Goal: Task Accomplishment & Management: Use online tool/utility

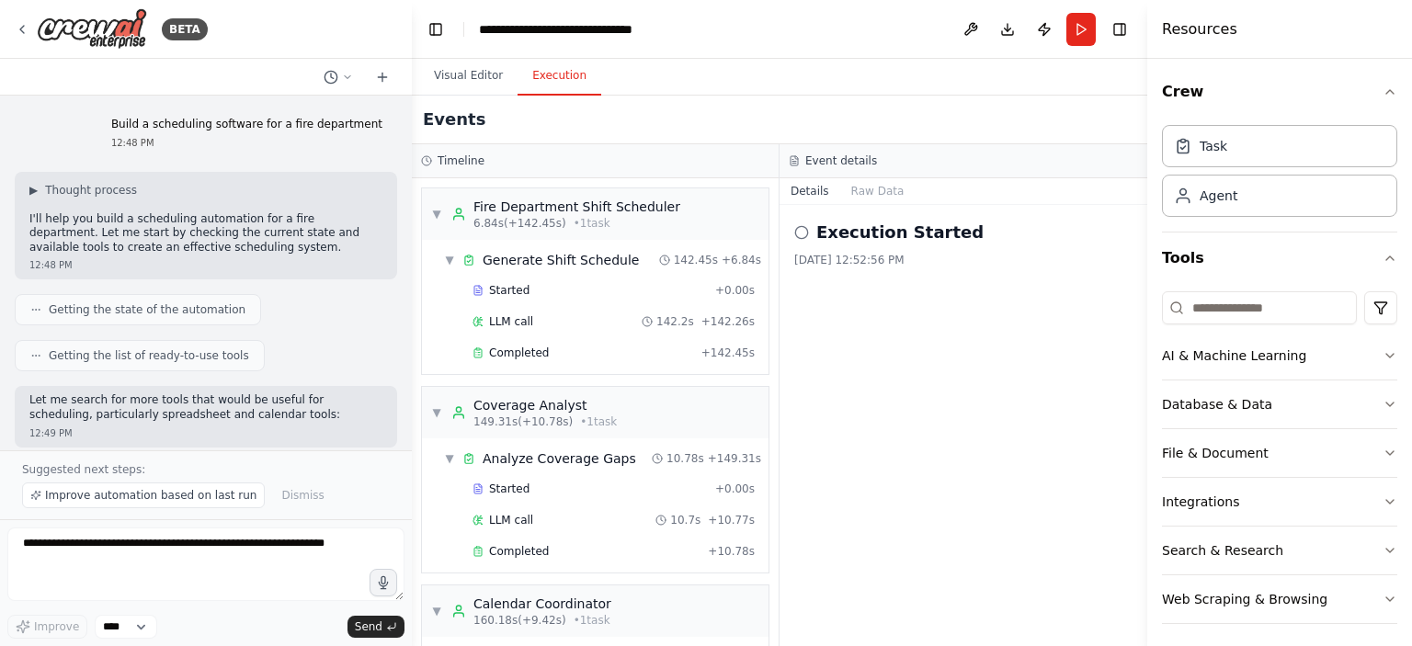
scroll to position [141, 0]
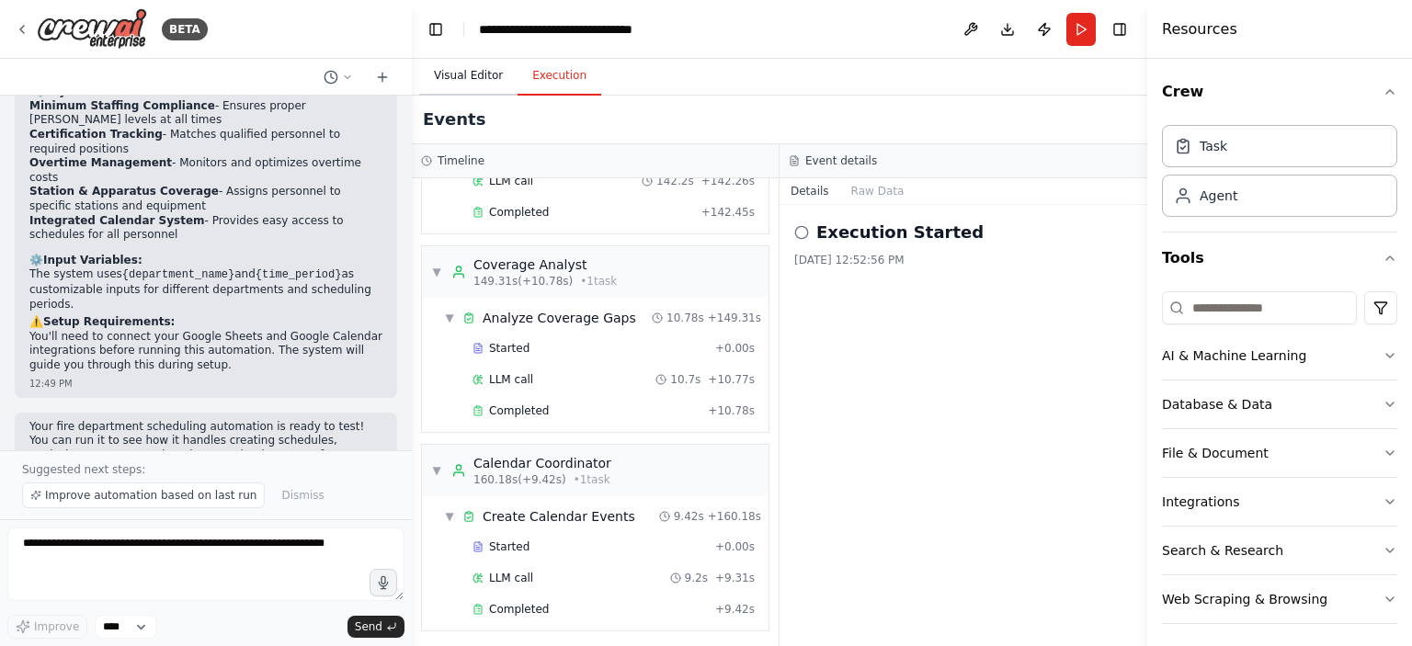
click at [474, 80] on button "Visual Editor" at bounding box center [468, 76] width 98 height 39
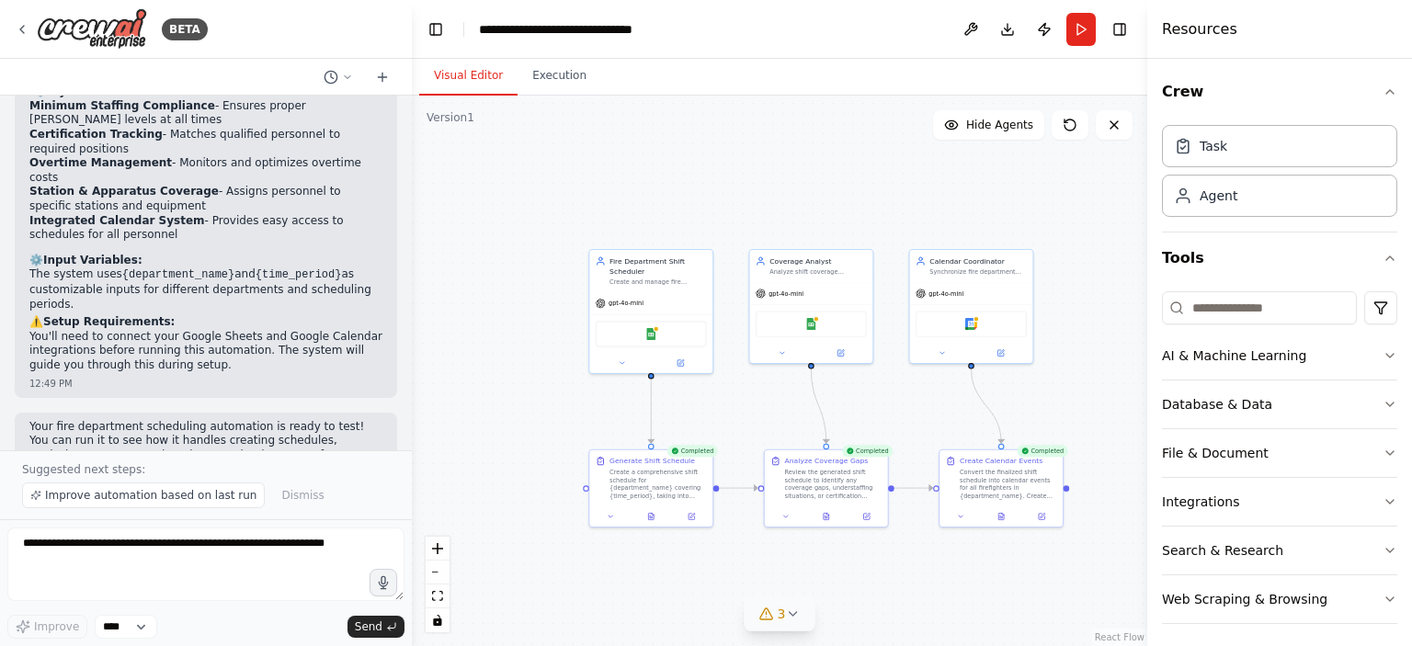
click at [798, 621] on icon at bounding box center [792, 614] width 15 height 15
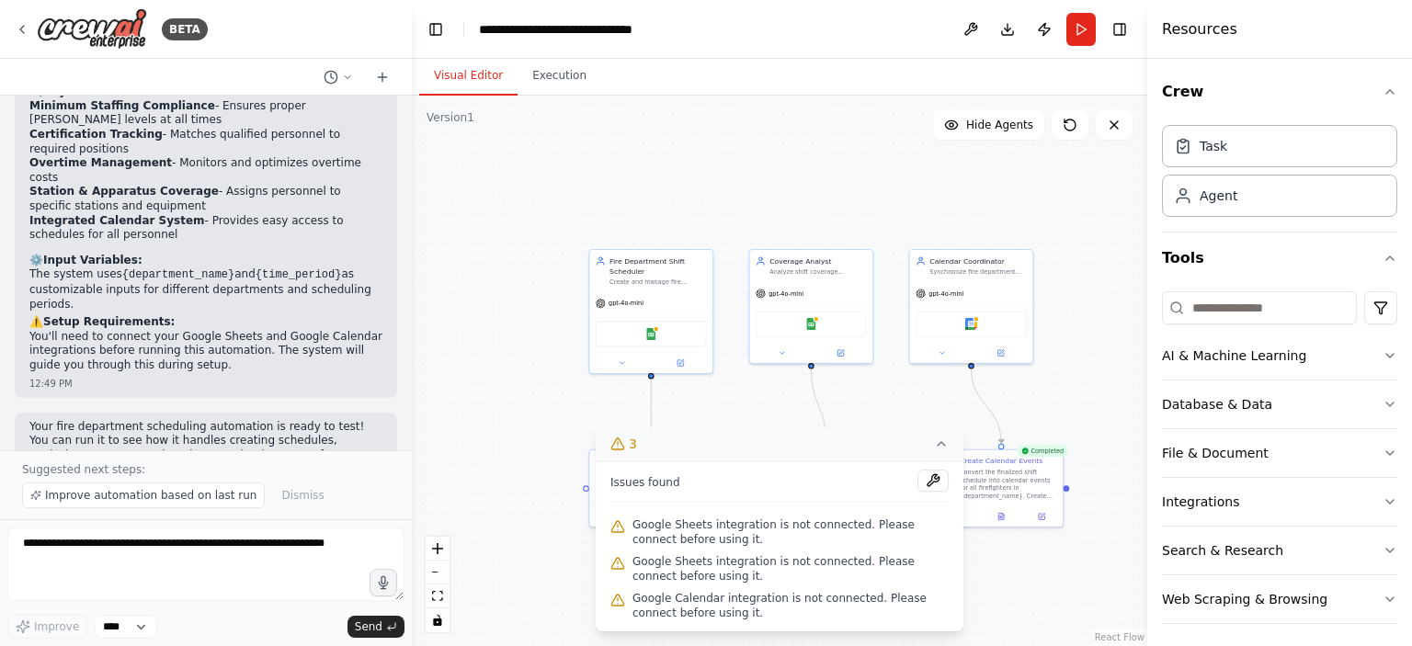
click at [556, 529] on div ".deletable-edge-delete-btn { width: 20px; height: 20px; border: 0px solid #ffff…" at bounding box center [779, 371] width 735 height 551
click at [750, 416] on div ".deletable-edge-delete-btn { width: 20px; height: 20px; border: 0px solid #ffff…" at bounding box center [779, 371] width 735 height 551
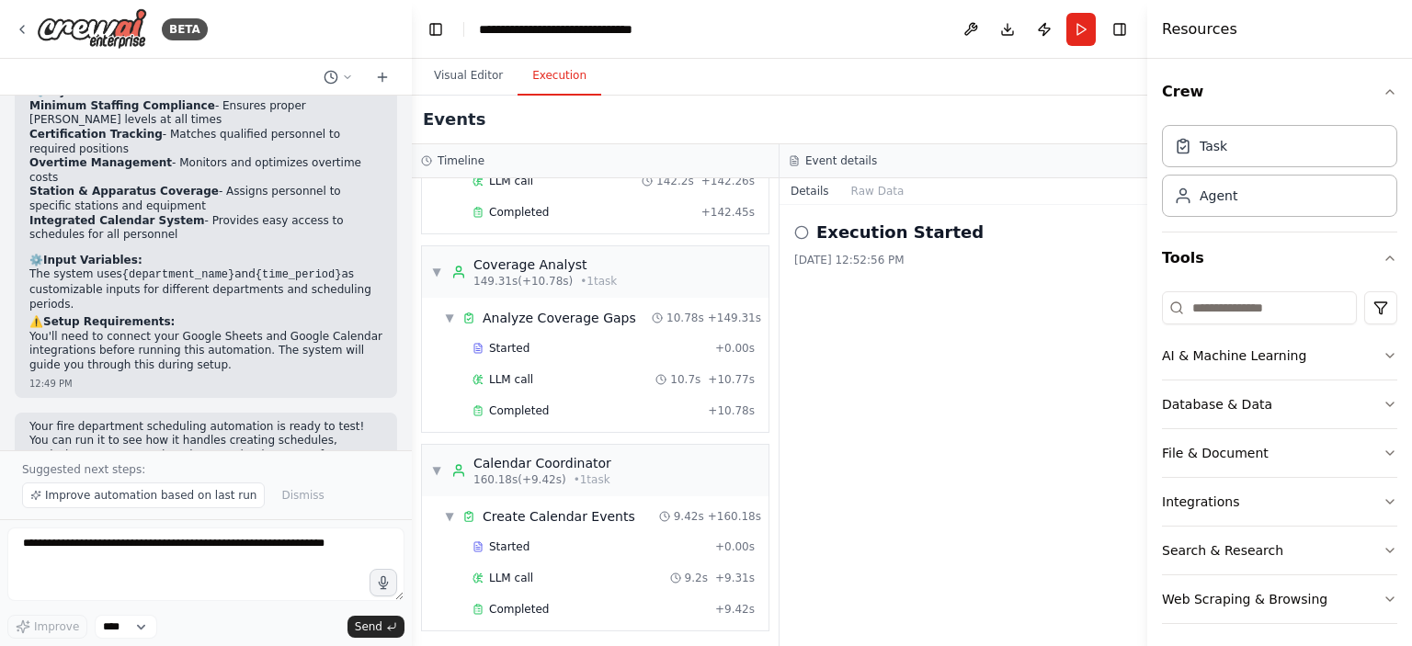
click at [524, 83] on button "Execution" at bounding box center [560, 76] width 84 height 39
click at [806, 235] on circle at bounding box center [801, 232] width 12 height 12
click at [795, 234] on circle at bounding box center [801, 232] width 12 height 12
click at [226, 330] on p "You'll need to connect your Google Sheets and Google Calendar integrations befo…" at bounding box center [205, 351] width 353 height 43
click at [228, 420] on p "Your fire department scheduling automation is ready to test! You can run it to …" at bounding box center [205, 448] width 353 height 57
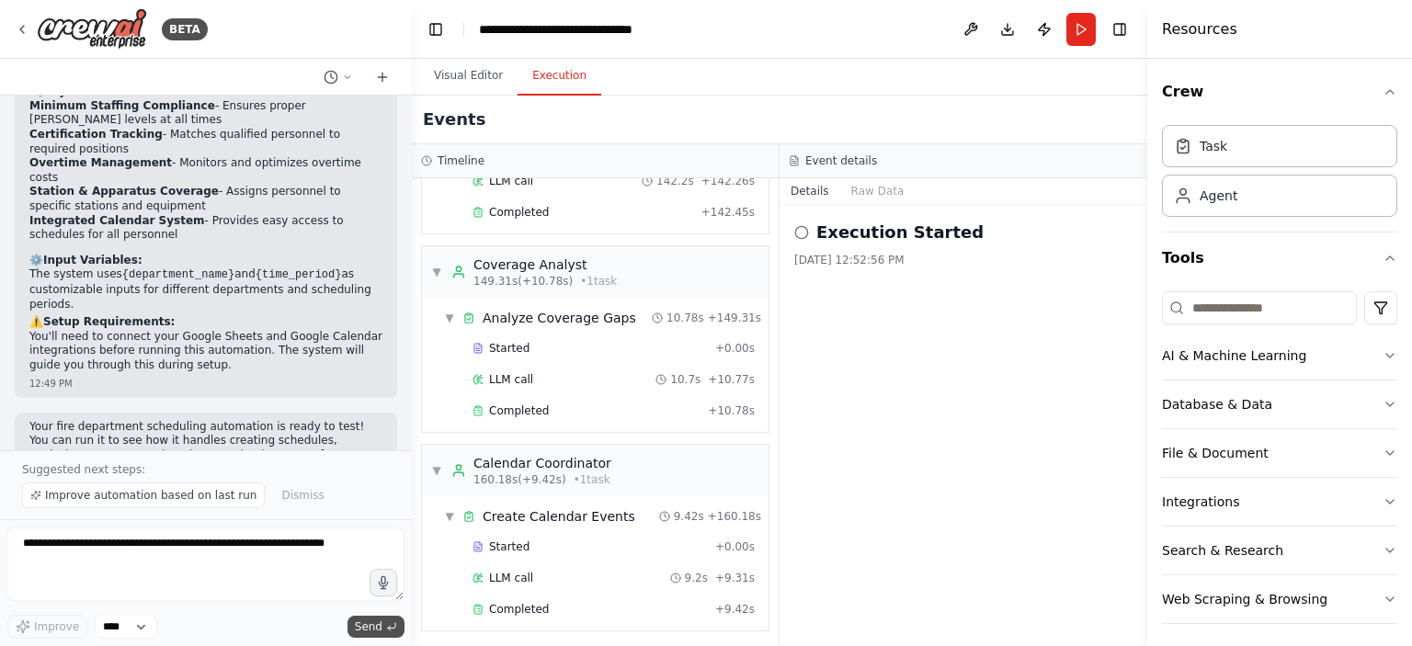
click at [363, 626] on span "Send" at bounding box center [369, 627] width 28 height 15
click at [217, 502] on span "Improve automation based on last run" at bounding box center [150, 495] width 211 height 15
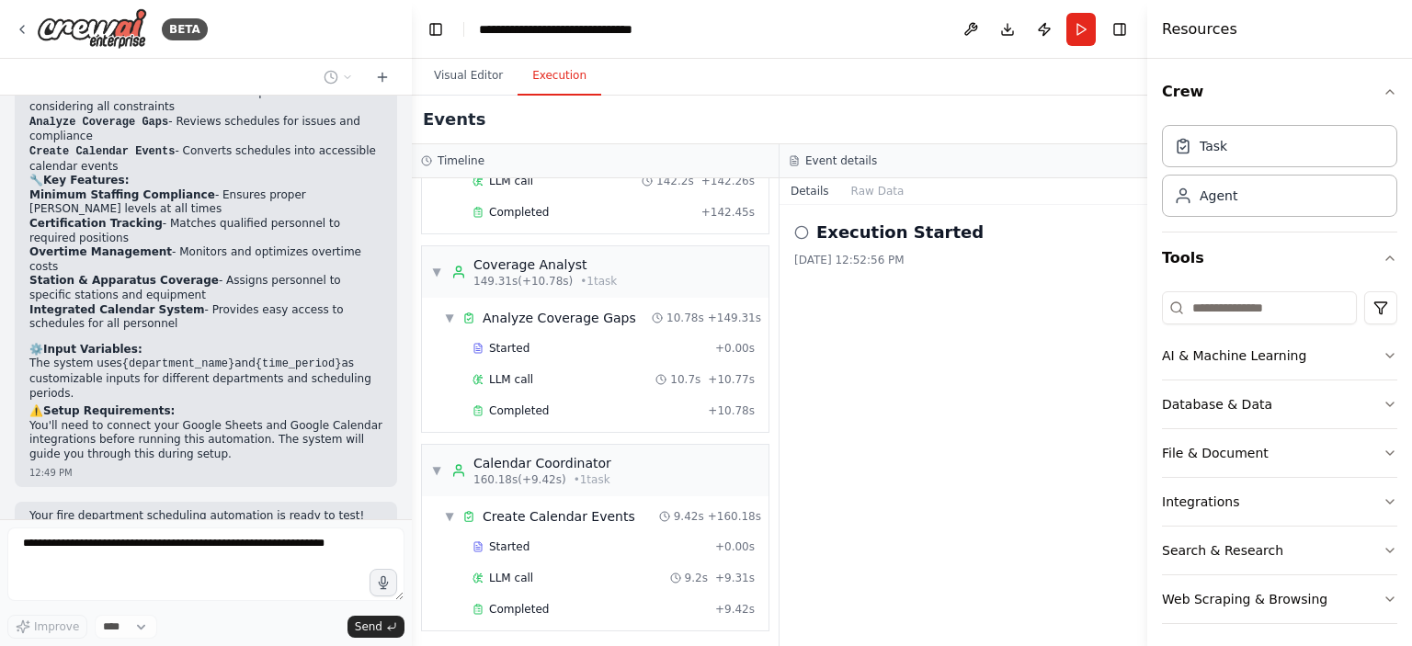
scroll to position [1423, 0]
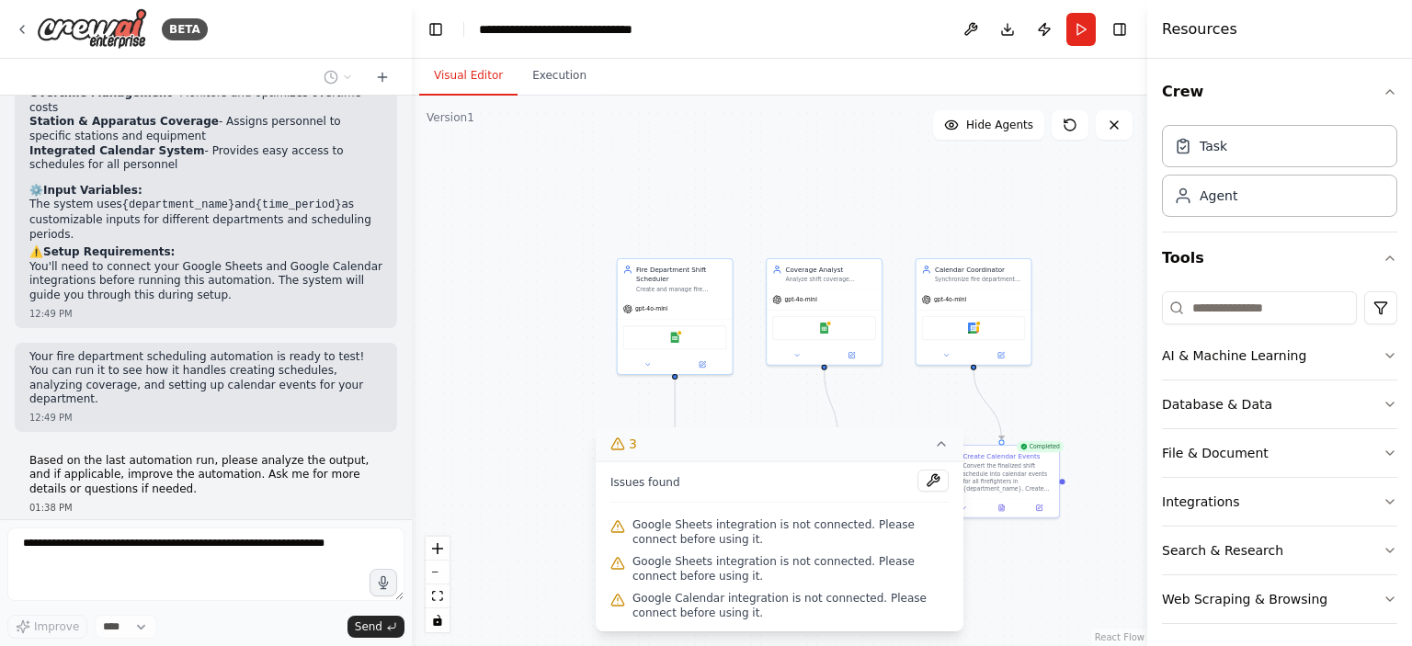
click at [463, 71] on button "Visual Editor" at bounding box center [468, 76] width 98 height 39
click at [1096, 400] on div ".deletable-edge-delete-btn { width: 20px; height: 20px; border: 0px solid #ffff…" at bounding box center [779, 371] width 735 height 551
click at [996, 477] on div "Convert the finalized shift schedule into calendar events for all firefighters …" at bounding box center [1008, 475] width 90 height 29
click at [946, 448] on icon at bounding box center [941, 444] width 15 height 15
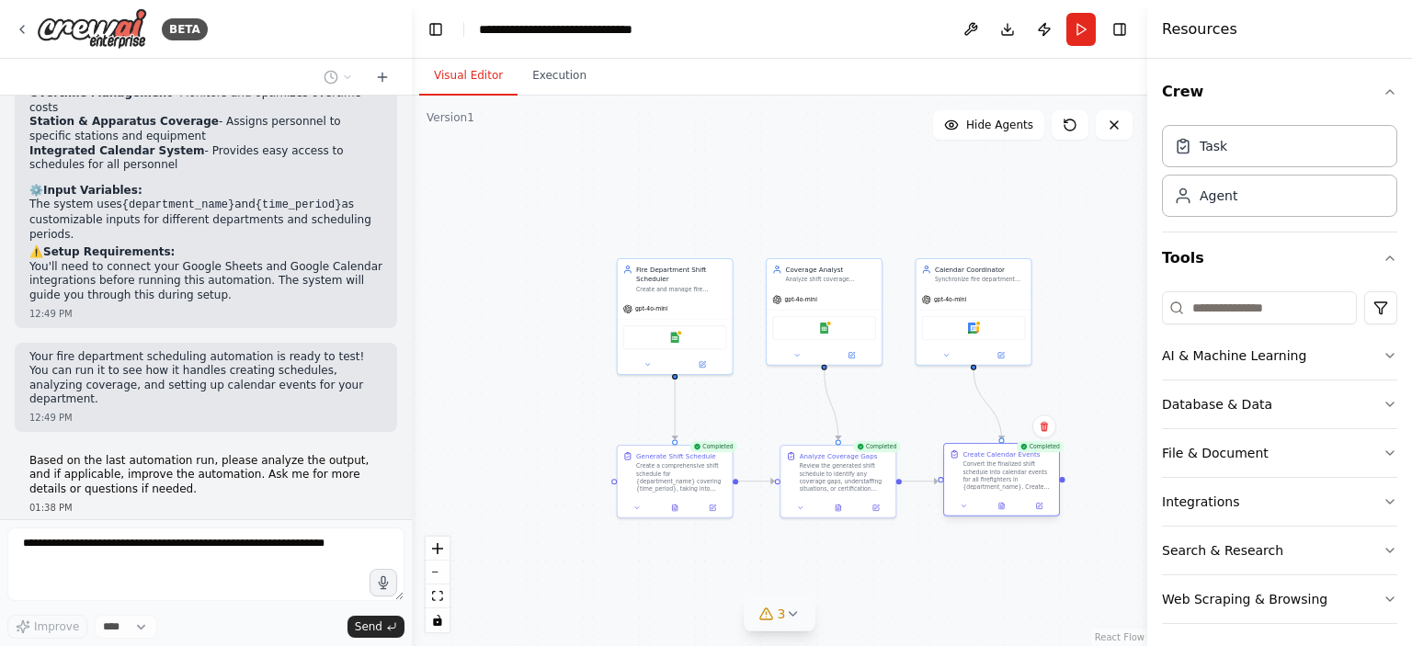
click at [986, 488] on div "Convert the finalized shift schedule into calendar events for all firefighters …" at bounding box center [1008, 475] width 90 height 29
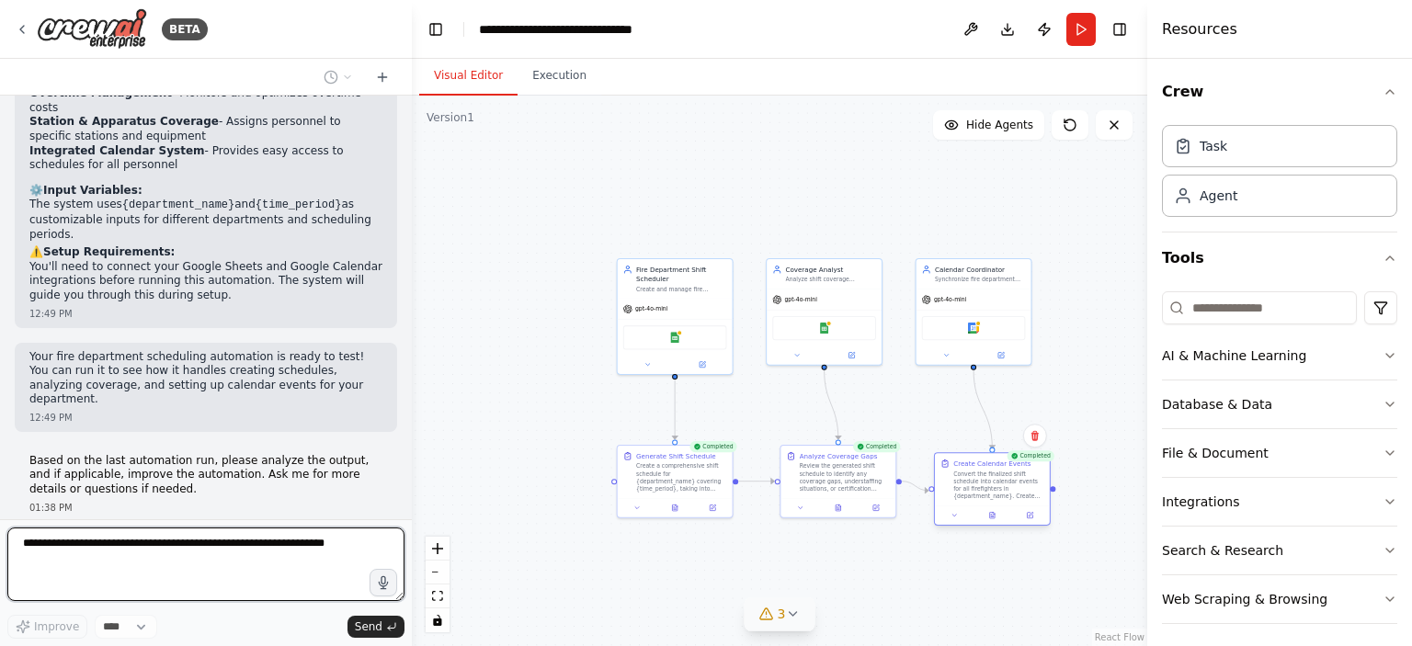
drag, startPoint x: 1020, startPoint y: 468, endPoint x: 1012, endPoint y: 484, distance: 18.5
click at [1012, 484] on div "Convert the finalized shift schedule into calendar events for all firefighters …" at bounding box center [998, 485] width 90 height 29
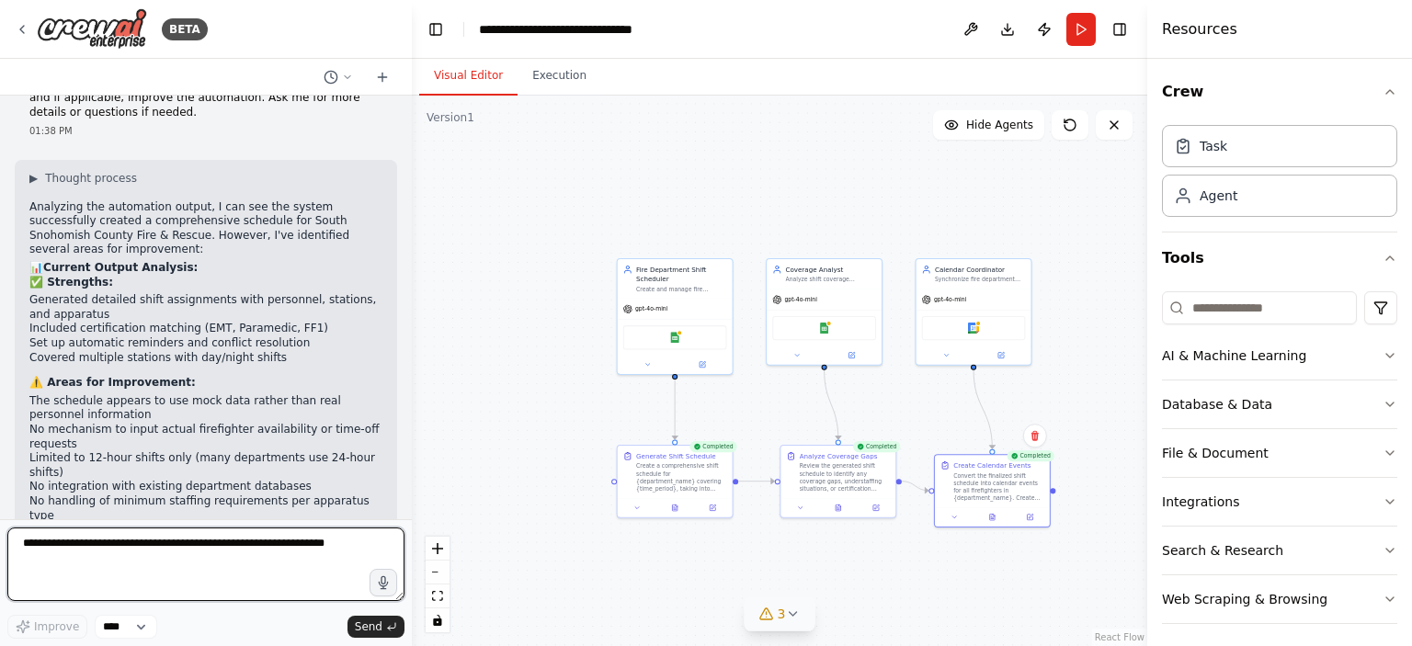
scroll to position [1798, 0]
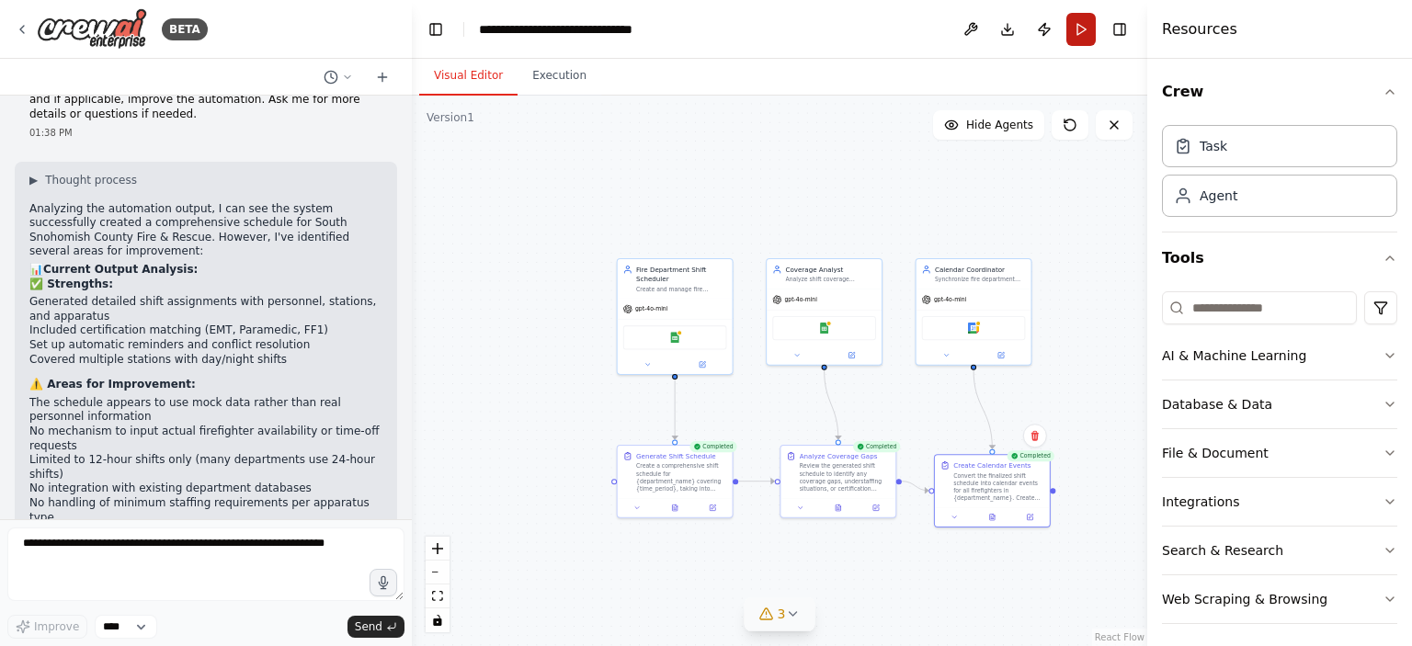
click at [1085, 28] on button "Run" at bounding box center [1080, 29] width 29 height 33
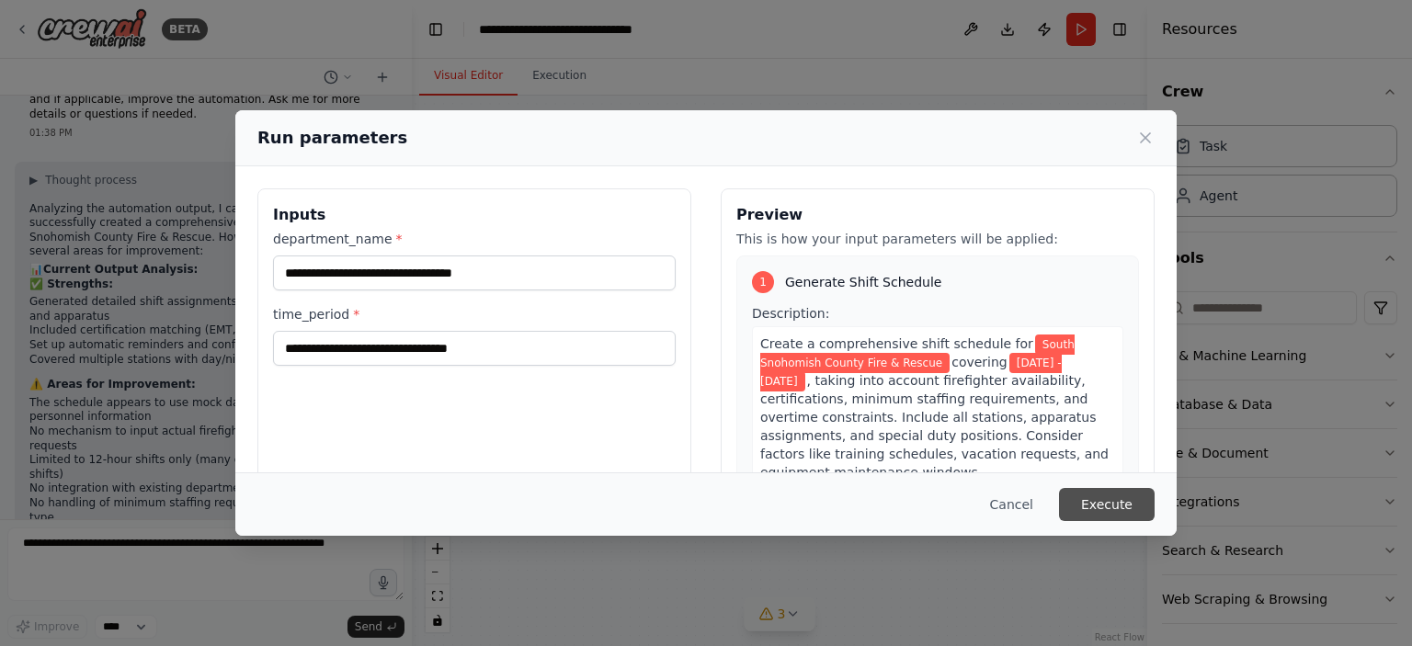
click at [1110, 508] on button "Execute" at bounding box center [1107, 504] width 96 height 33
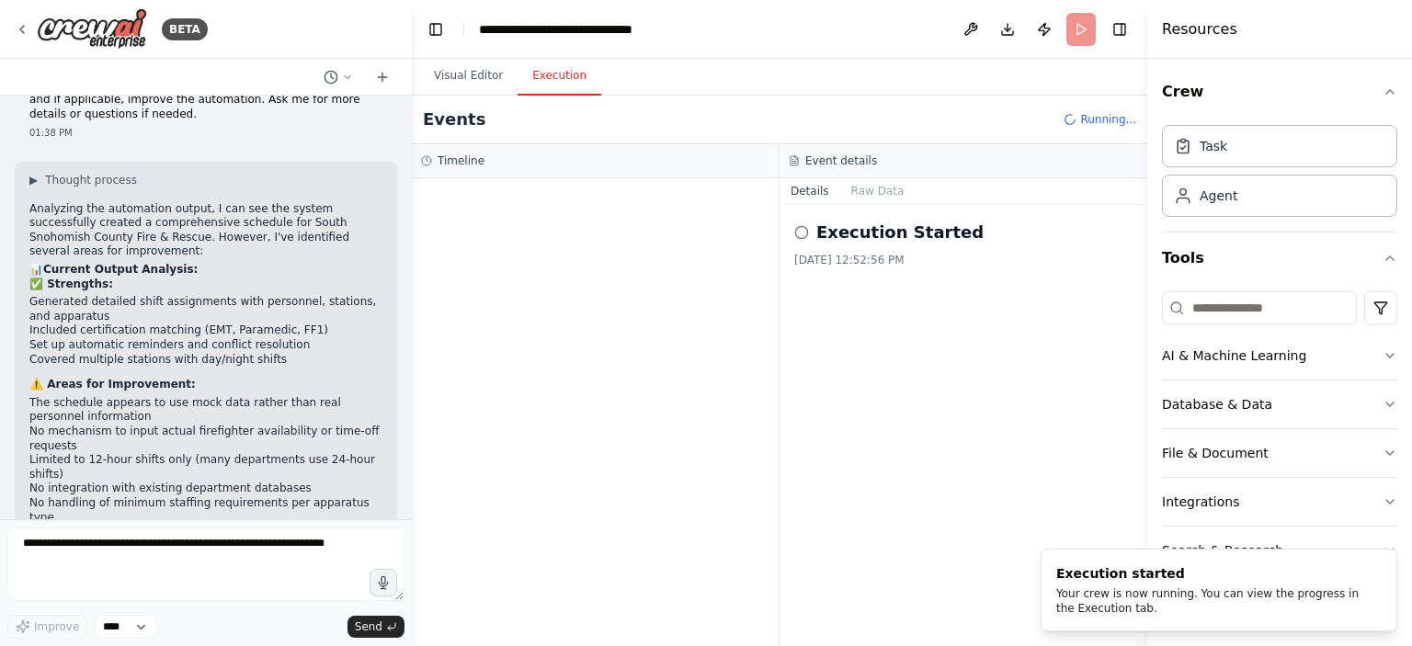
click at [567, 69] on button "Execution" at bounding box center [560, 76] width 84 height 39
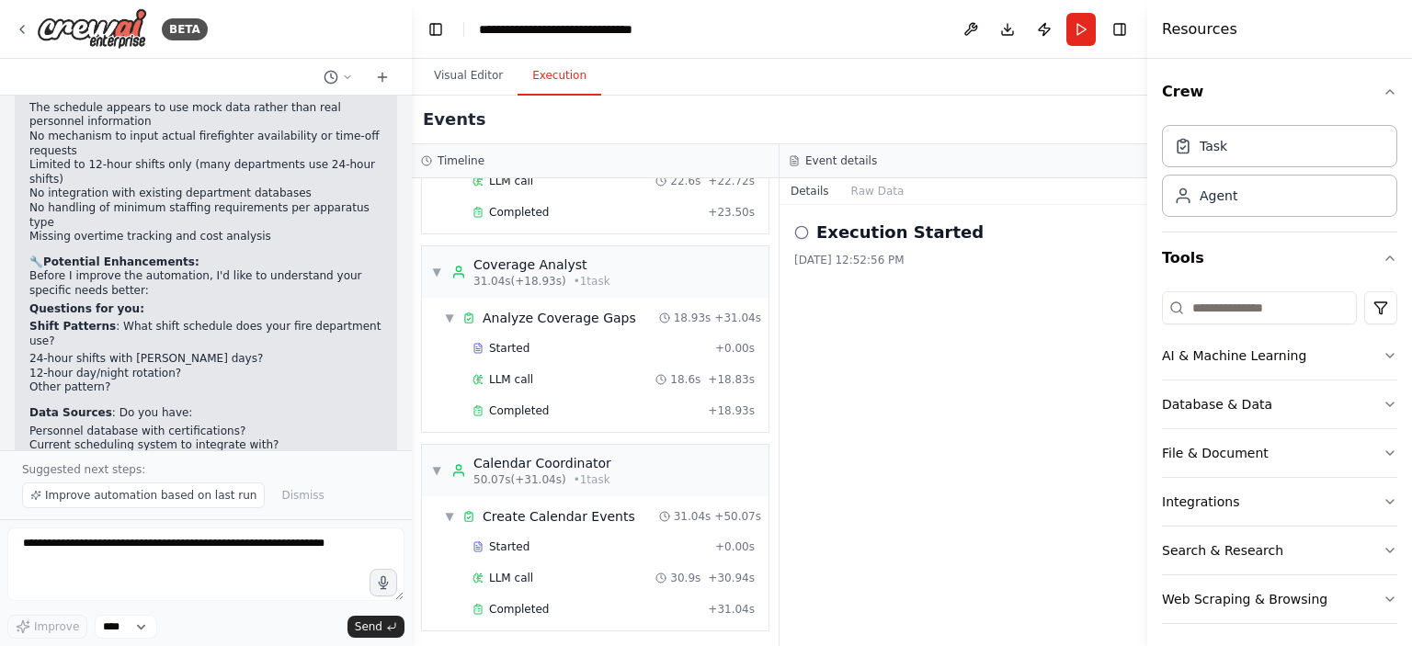
scroll to position [2092, 0]
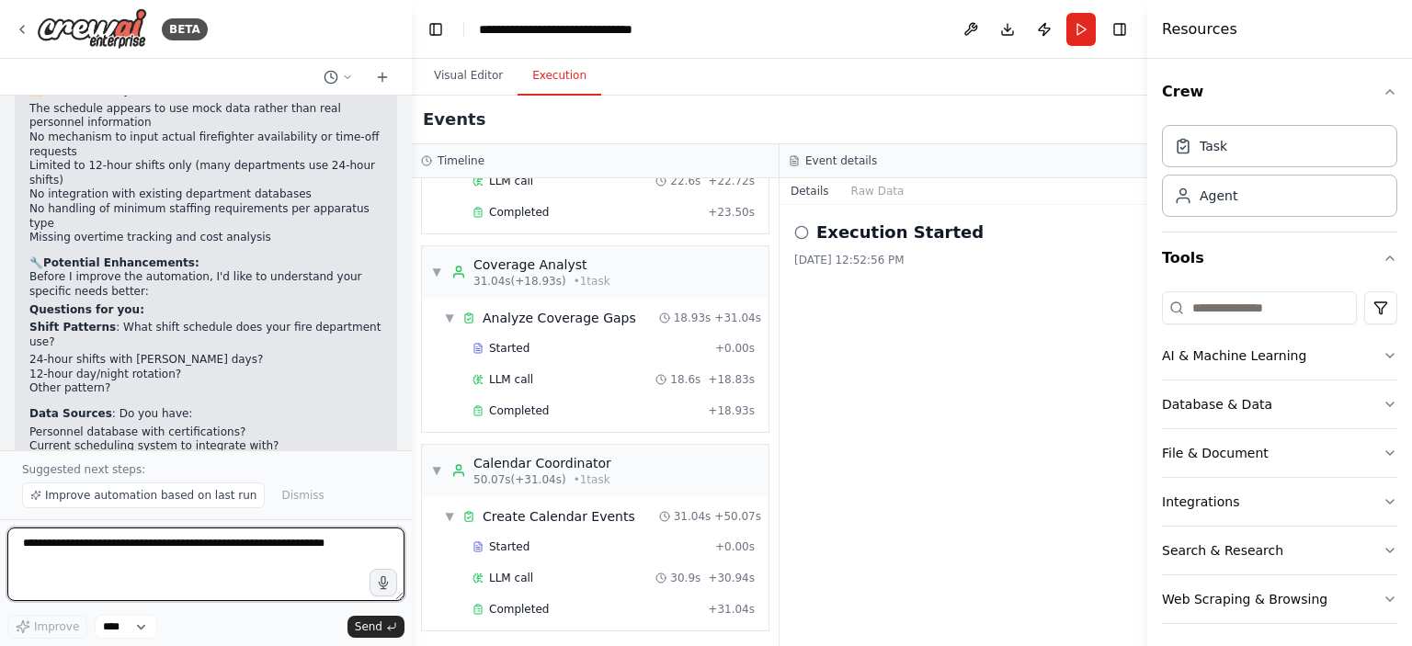
click at [172, 561] on textarea at bounding box center [205, 565] width 397 height 74
type textarea "**********"
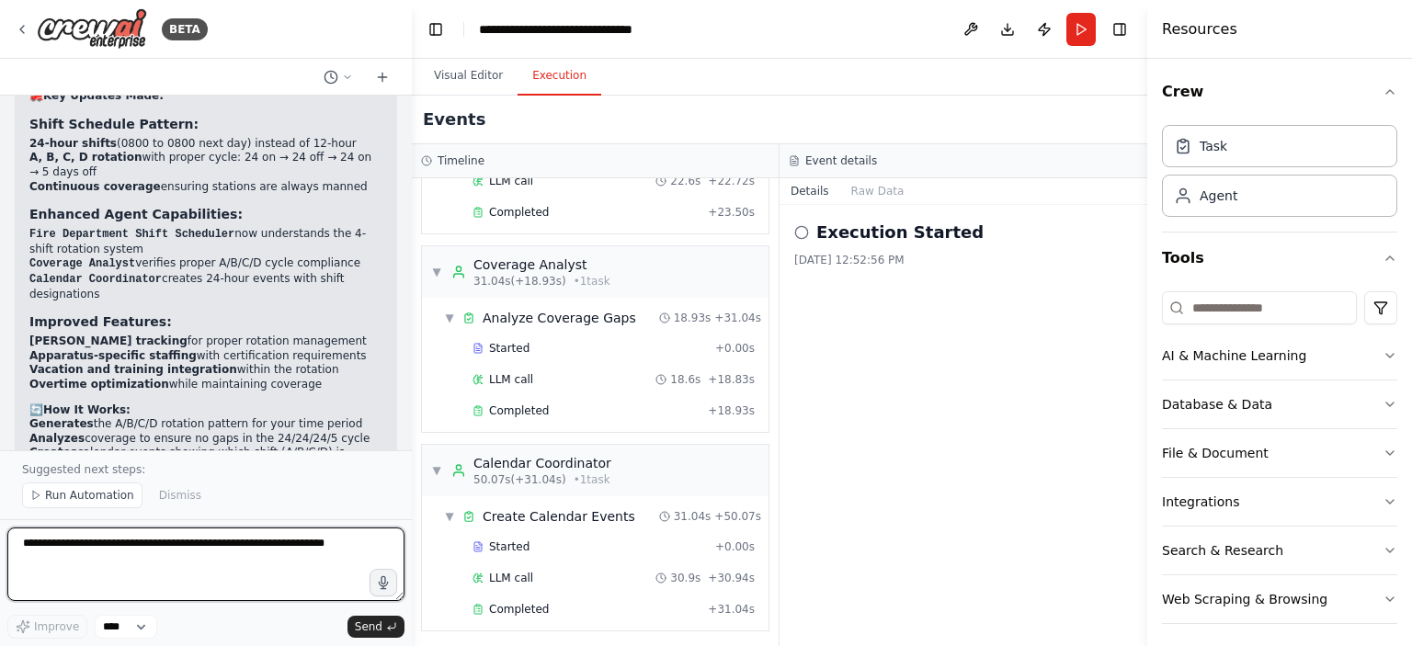
scroll to position [3720, 0]
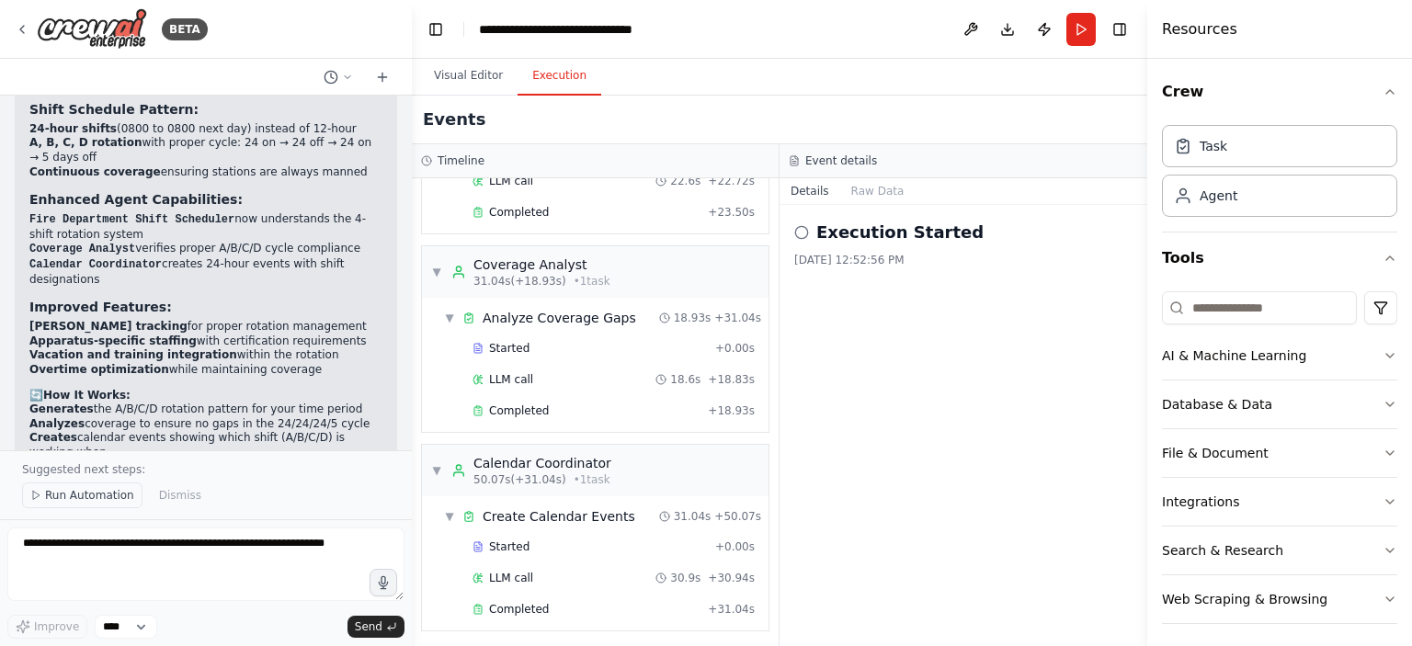
click at [74, 496] on span "Run Automation" at bounding box center [89, 495] width 89 height 15
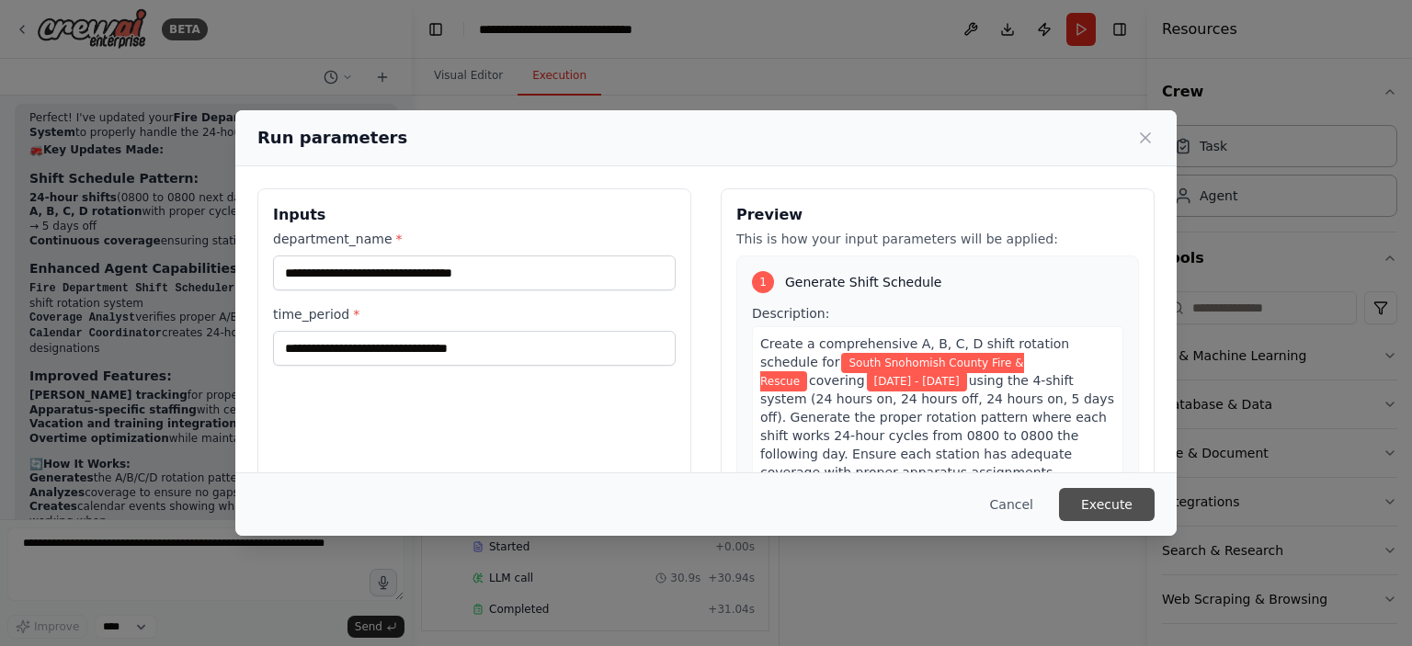
click at [1088, 504] on button "Execute" at bounding box center [1107, 504] width 96 height 33
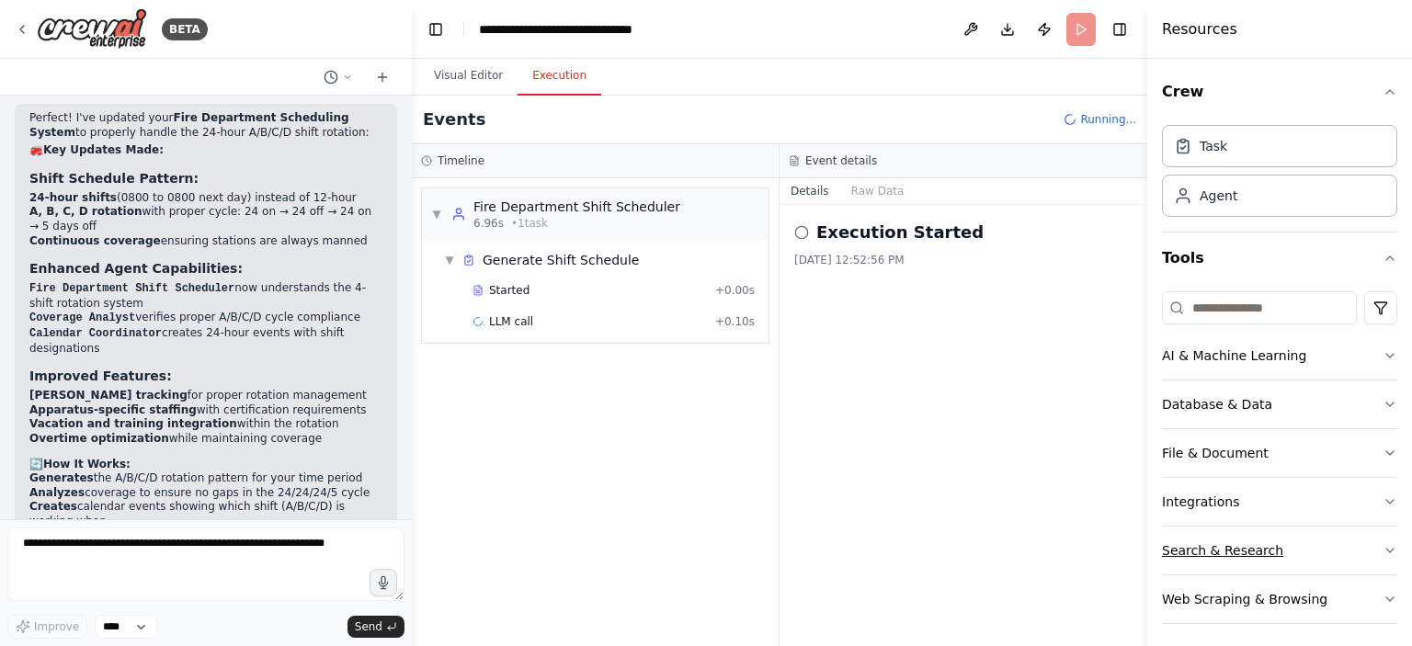
scroll to position [5, 0]
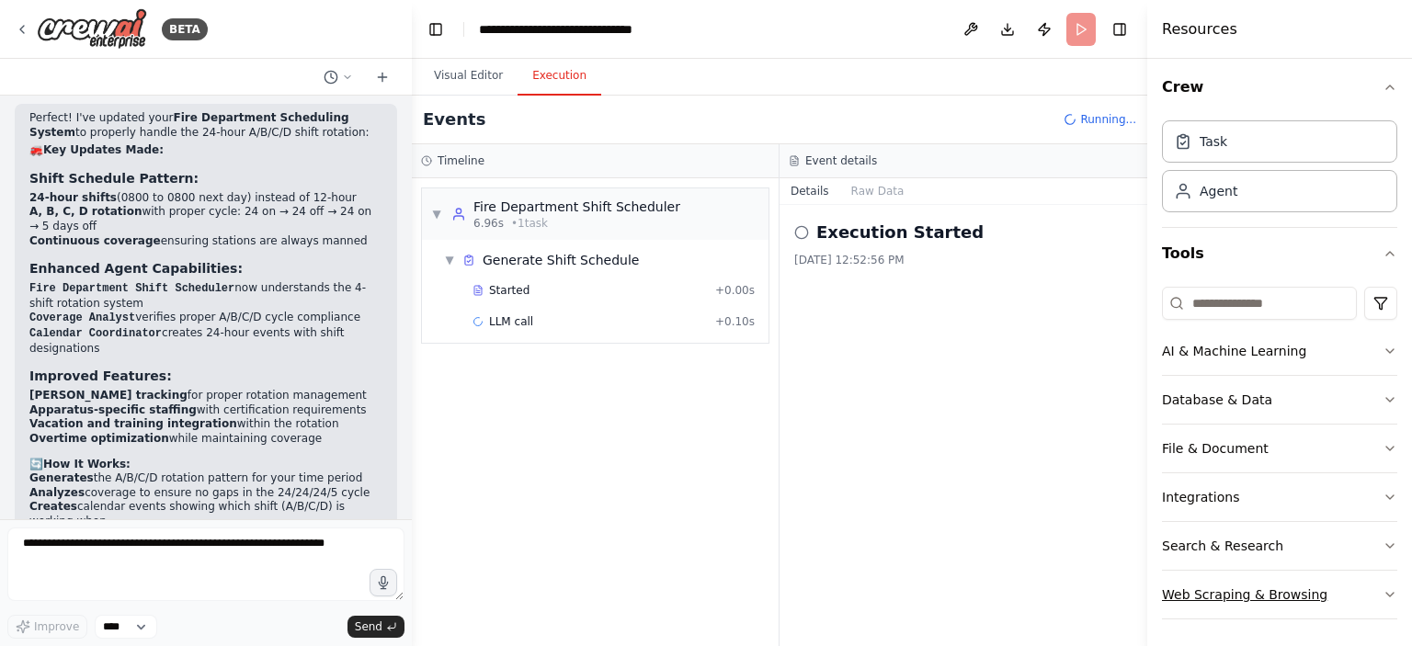
click at [1232, 602] on button "Web Scraping & Browsing" at bounding box center [1279, 595] width 235 height 48
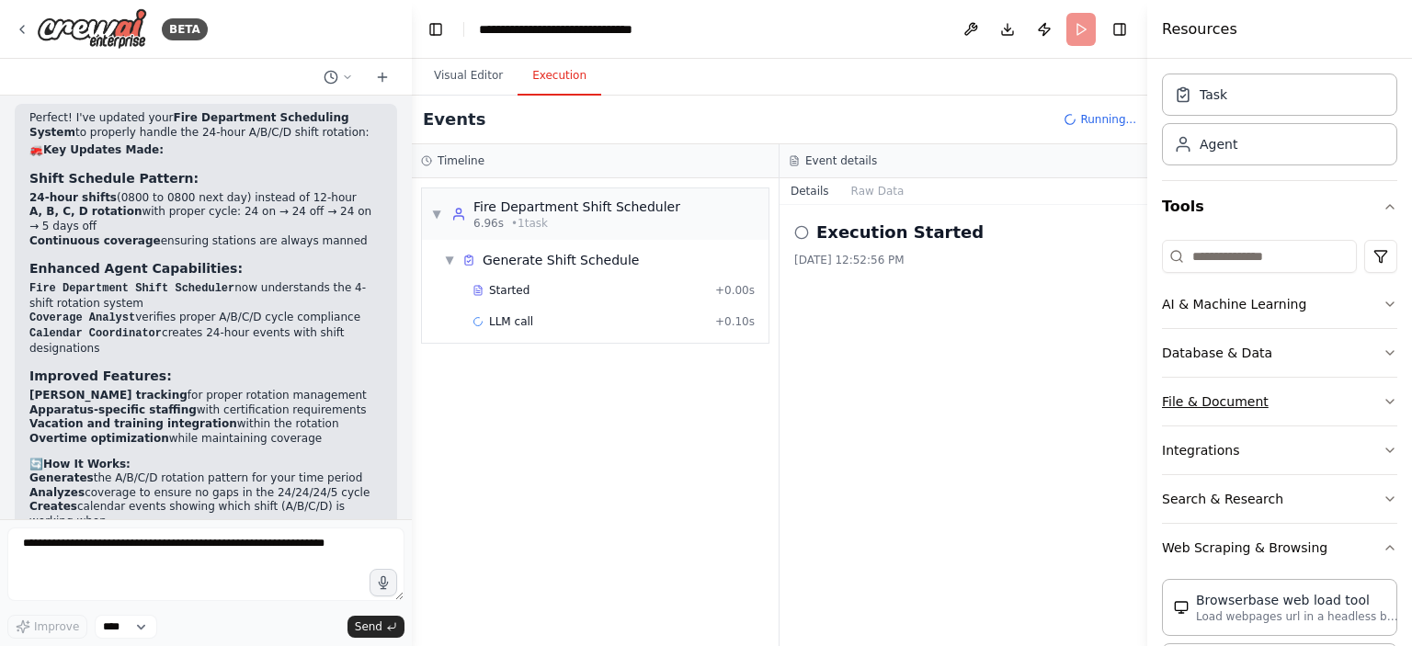
scroll to position [0, 0]
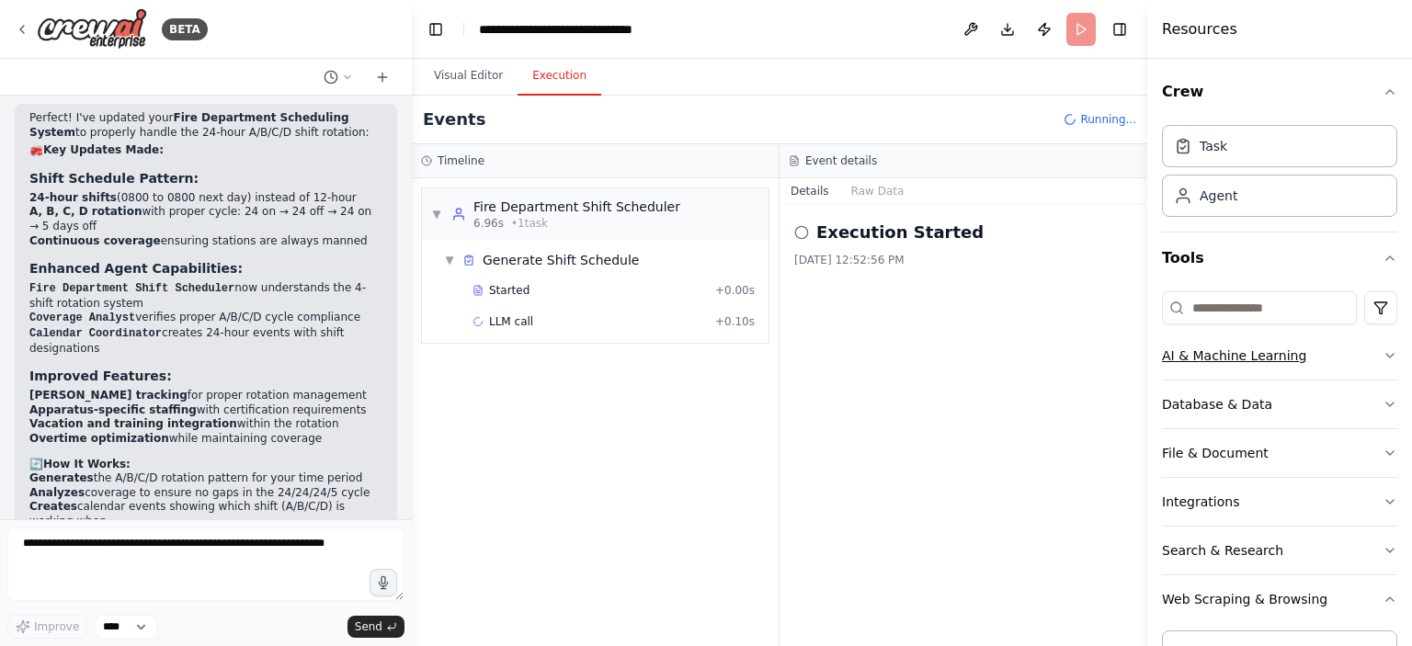
click at [1232, 356] on button "AI & Machine Learning" at bounding box center [1279, 356] width 235 height 48
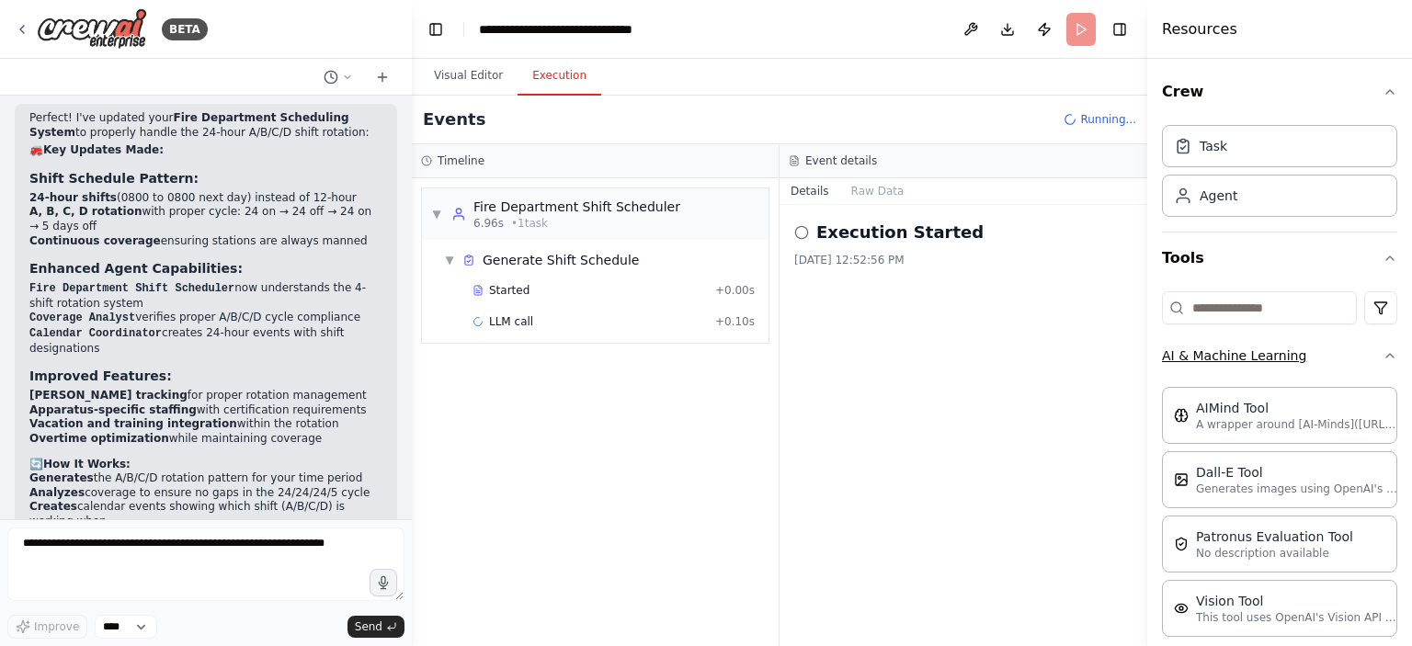
click at [1232, 356] on button "AI & Machine Learning" at bounding box center [1279, 356] width 235 height 48
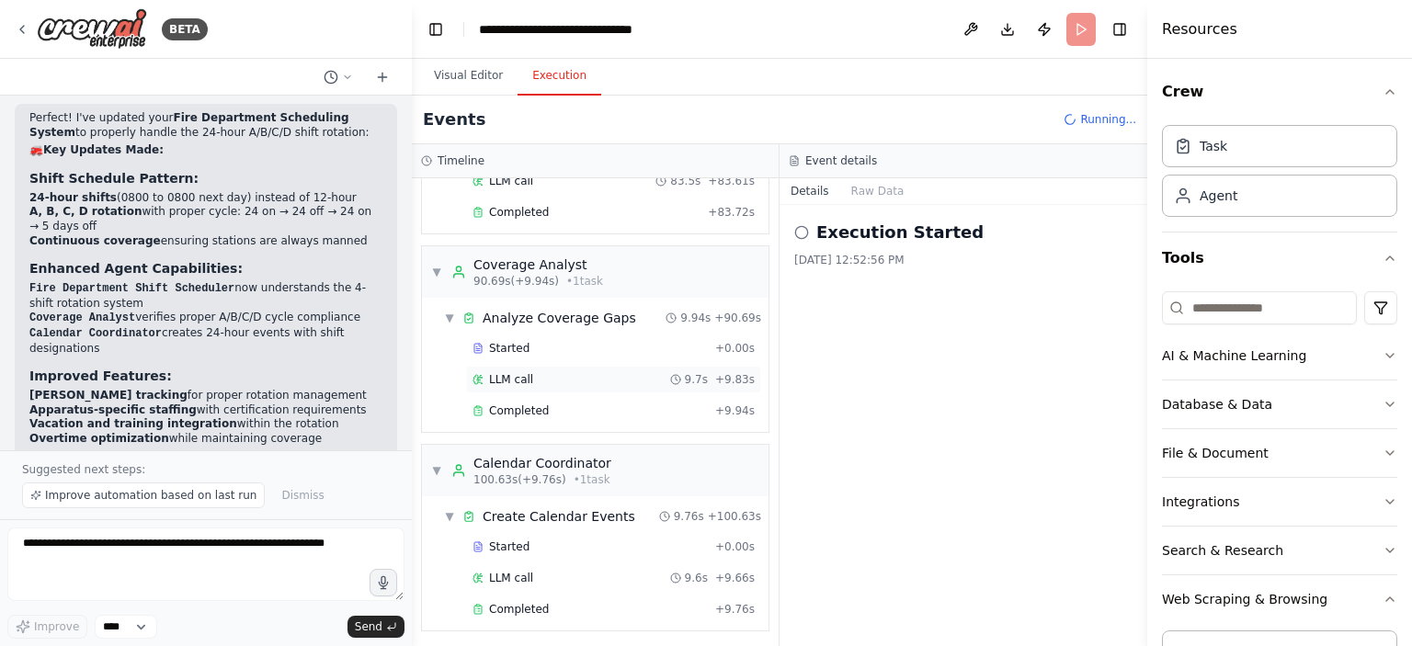
scroll to position [3720, 0]
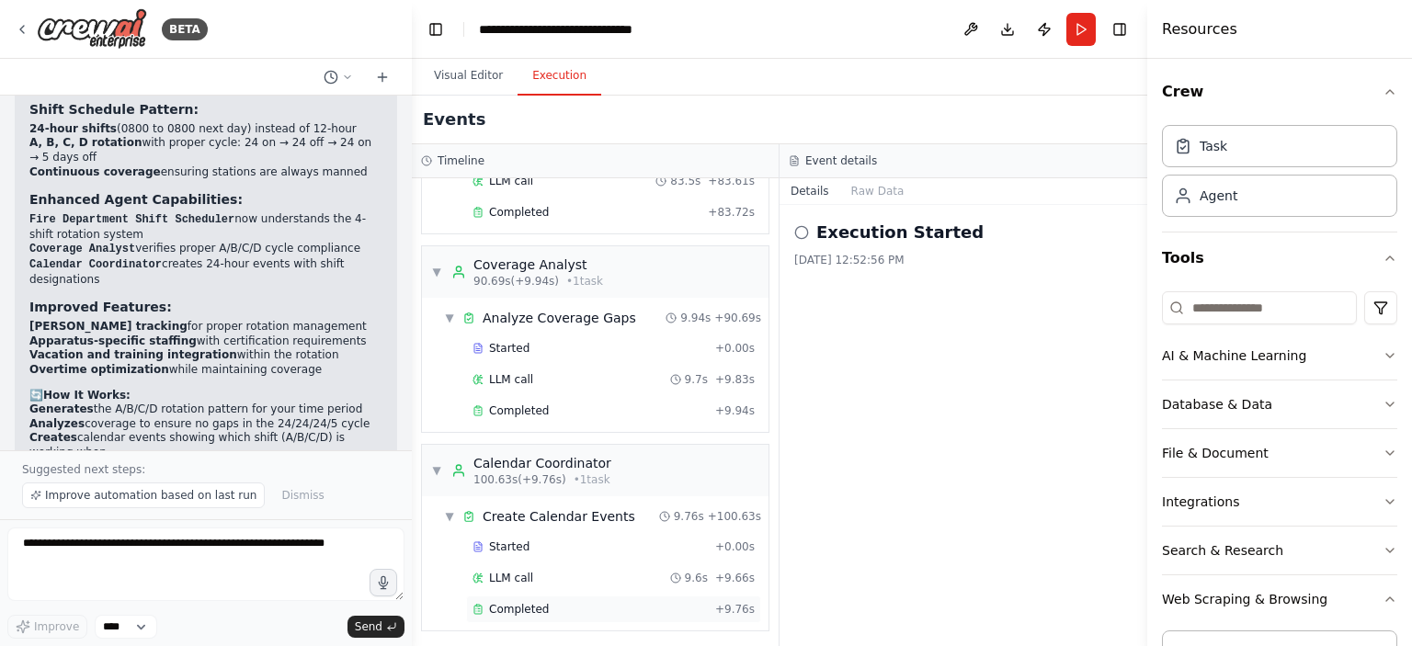
click at [601, 610] on div "Completed" at bounding box center [590, 609] width 235 height 15
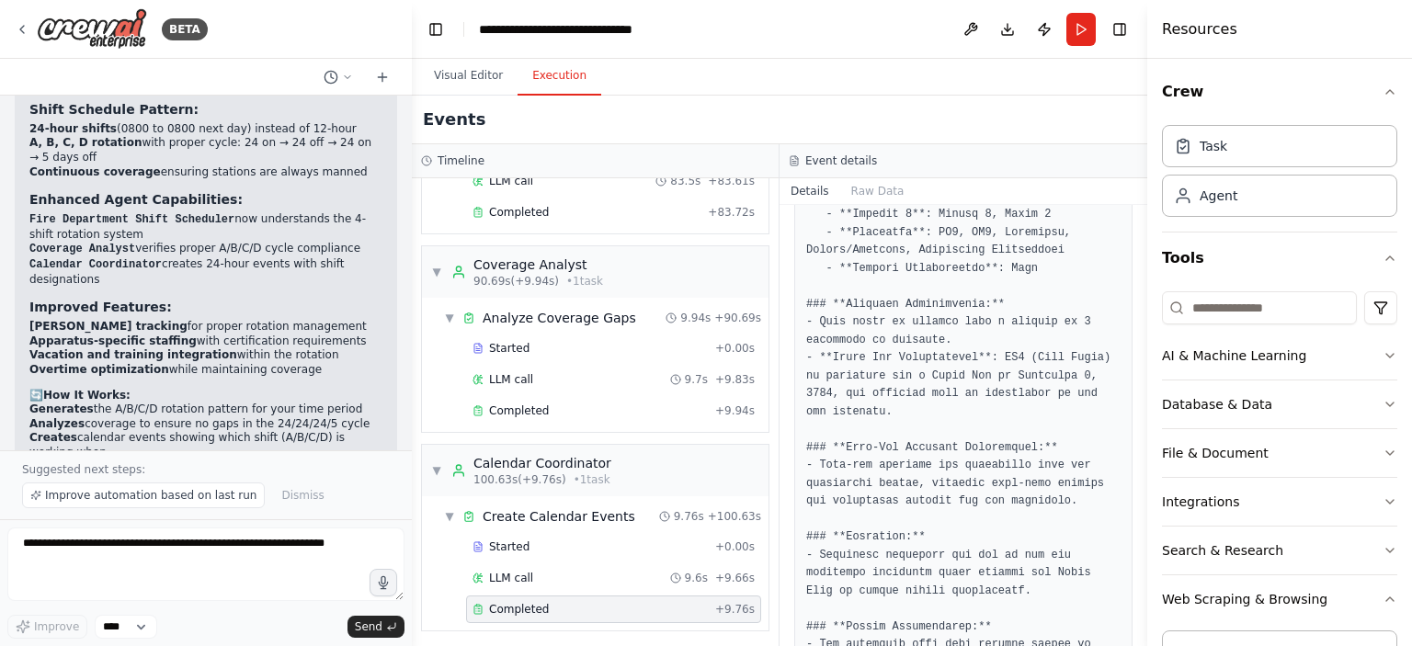
scroll to position [1269, 0]
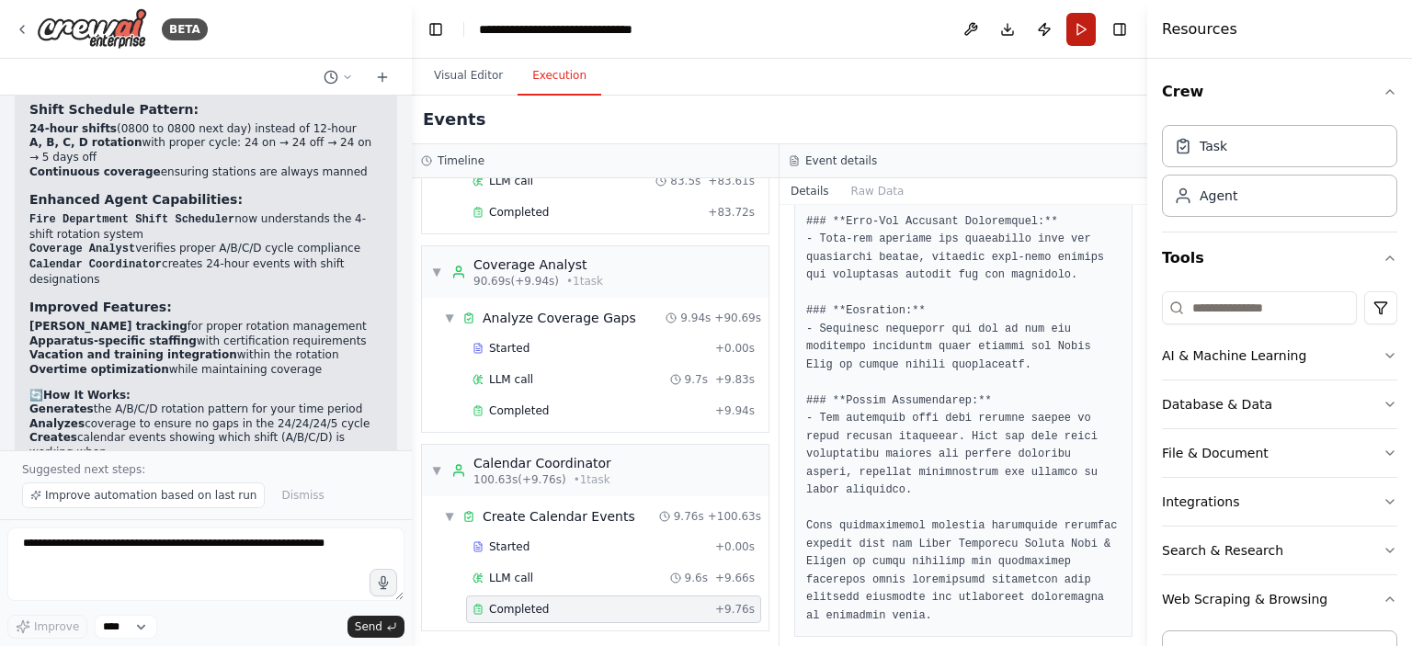
click at [1083, 36] on button "Run" at bounding box center [1080, 29] width 29 height 33
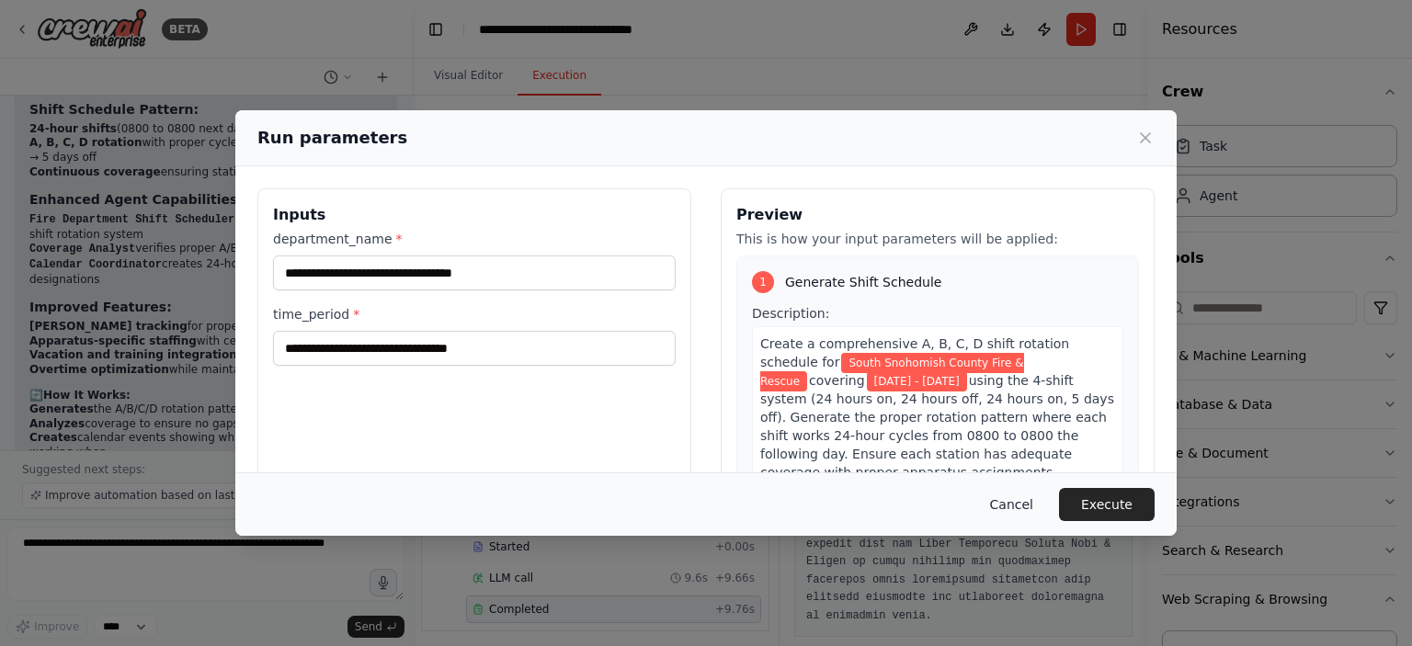
click at [1013, 507] on button "Cancel" at bounding box center [1011, 504] width 73 height 33
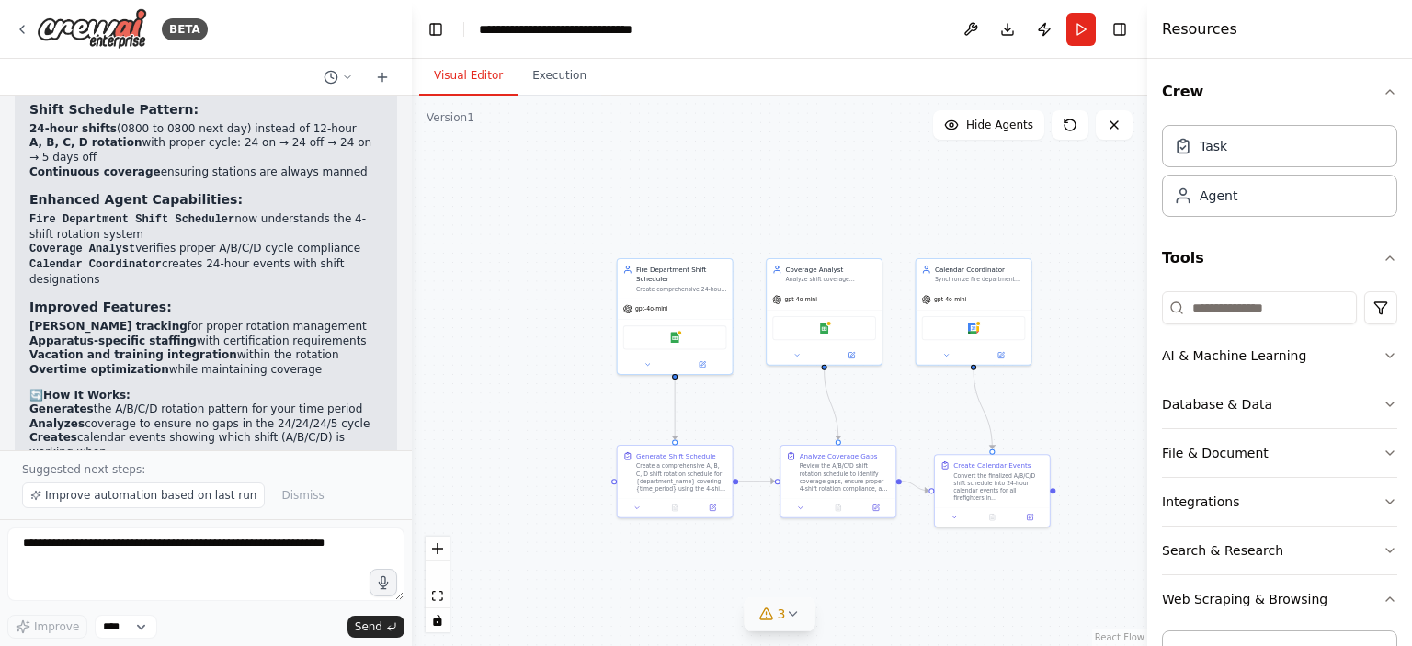
click at [462, 85] on button "Visual Editor" at bounding box center [468, 76] width 98 height 39
click at [1024, 507] on div at bounding box center [992, 515] width 115 height 19
click at [1031, 514] on icon at bounding box center [1031, 514] width 5 height 5
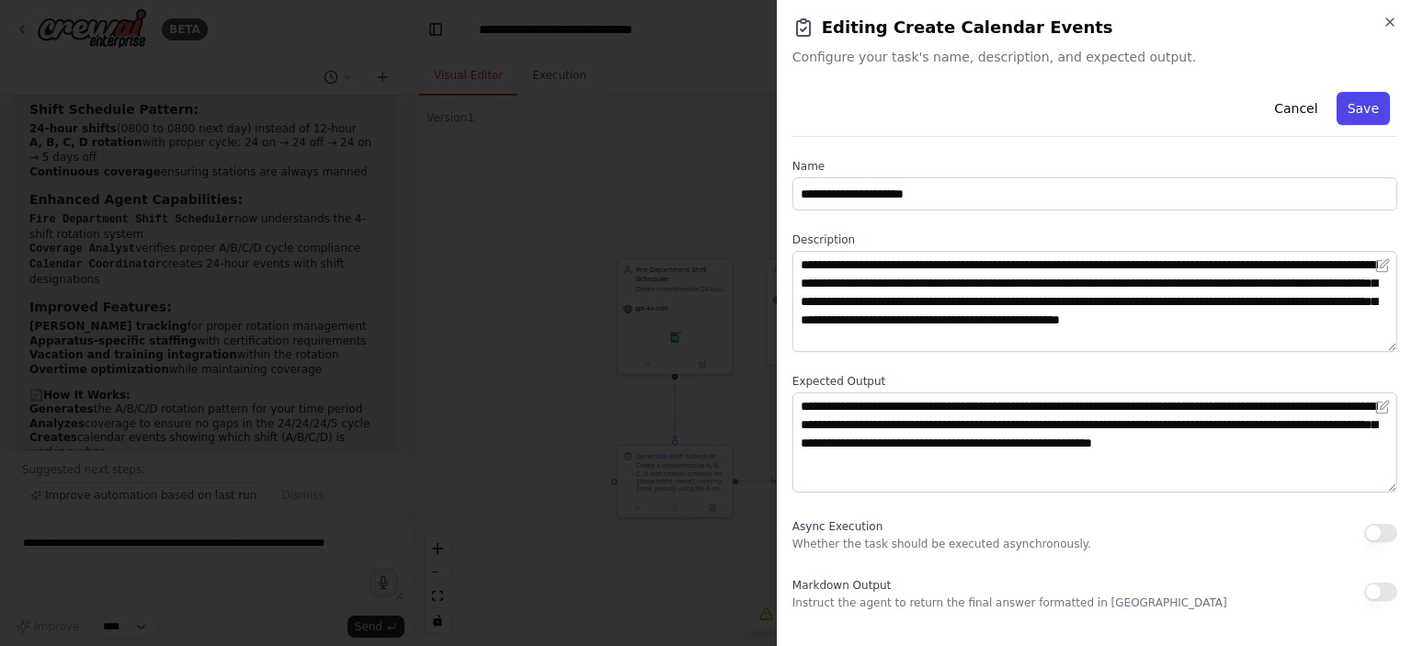
click at [1364, 98] on button "Save" at bounding box center [1363, 108] width 53 height 33
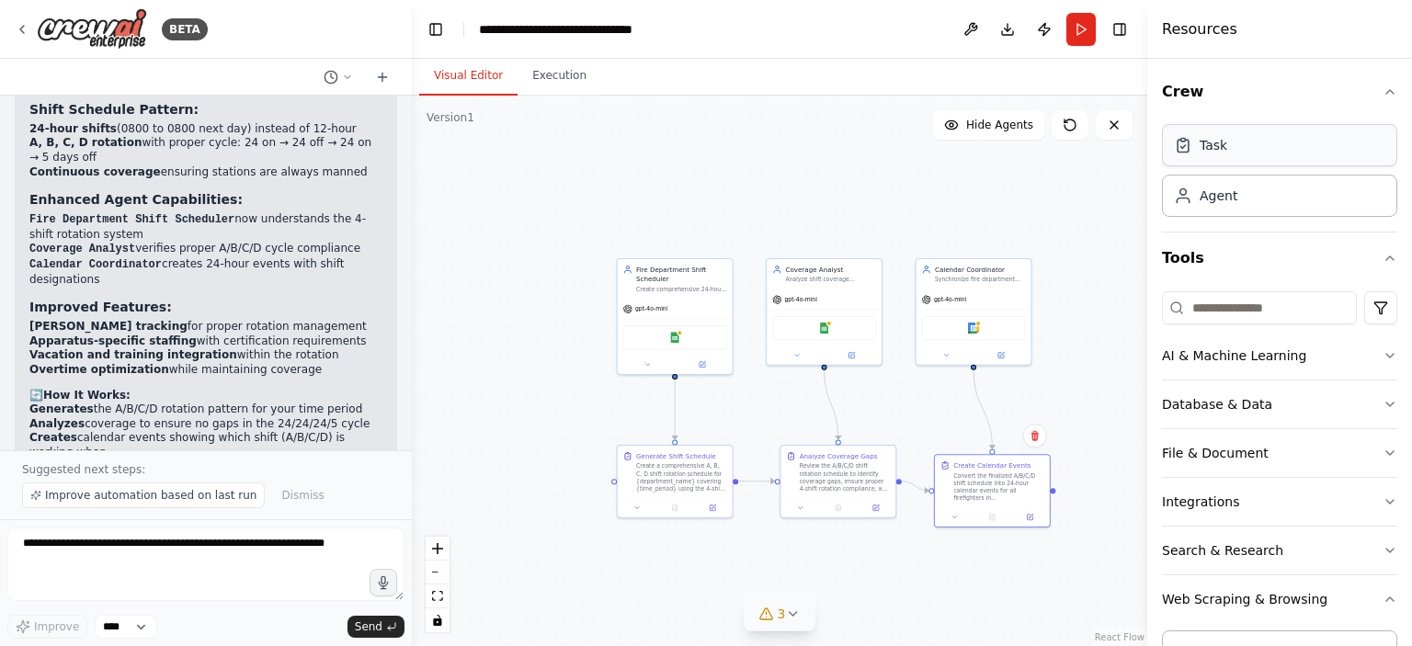
click at [1212, 155] on div "Task" at bounding box center [1279, 145] width 235 height 42
click at [1205, 141] on div "Task" at bounding box center [1214, 145] width 28 height 18
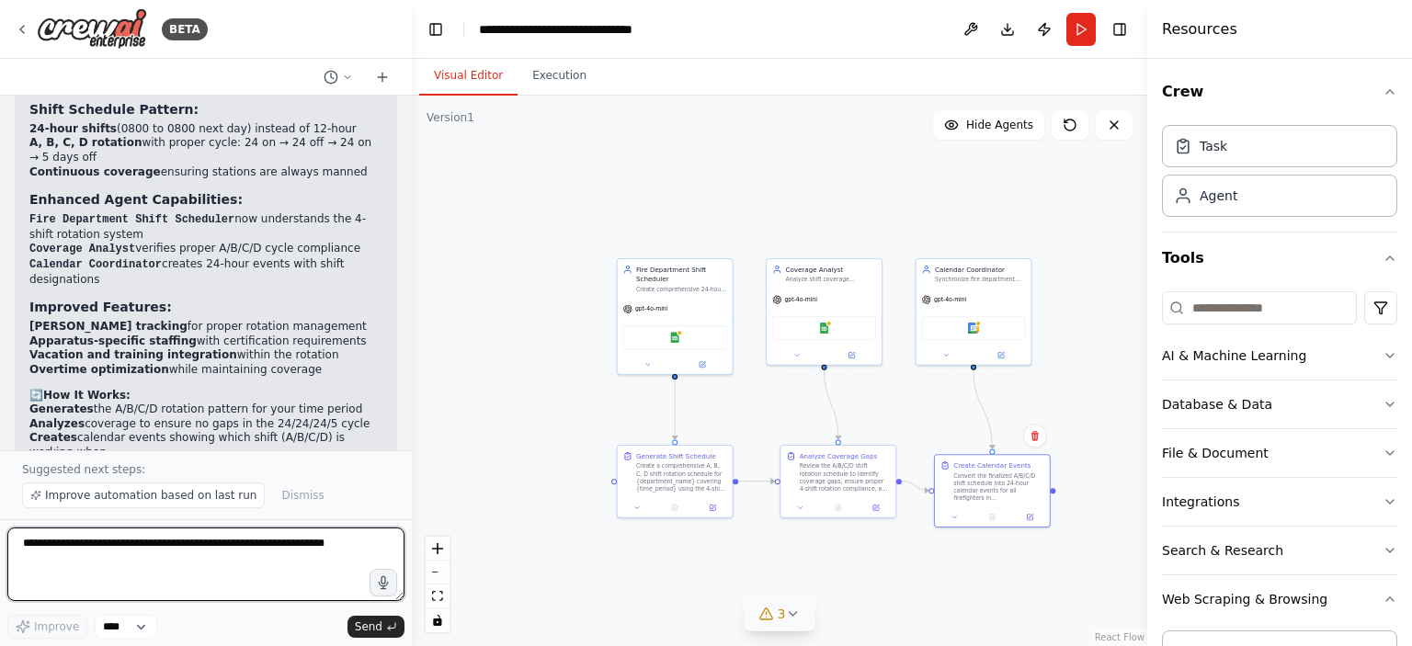
click at [205, 573] on textarea at bounding box center [205, 565] width 397 height 74
type textarea "**********"
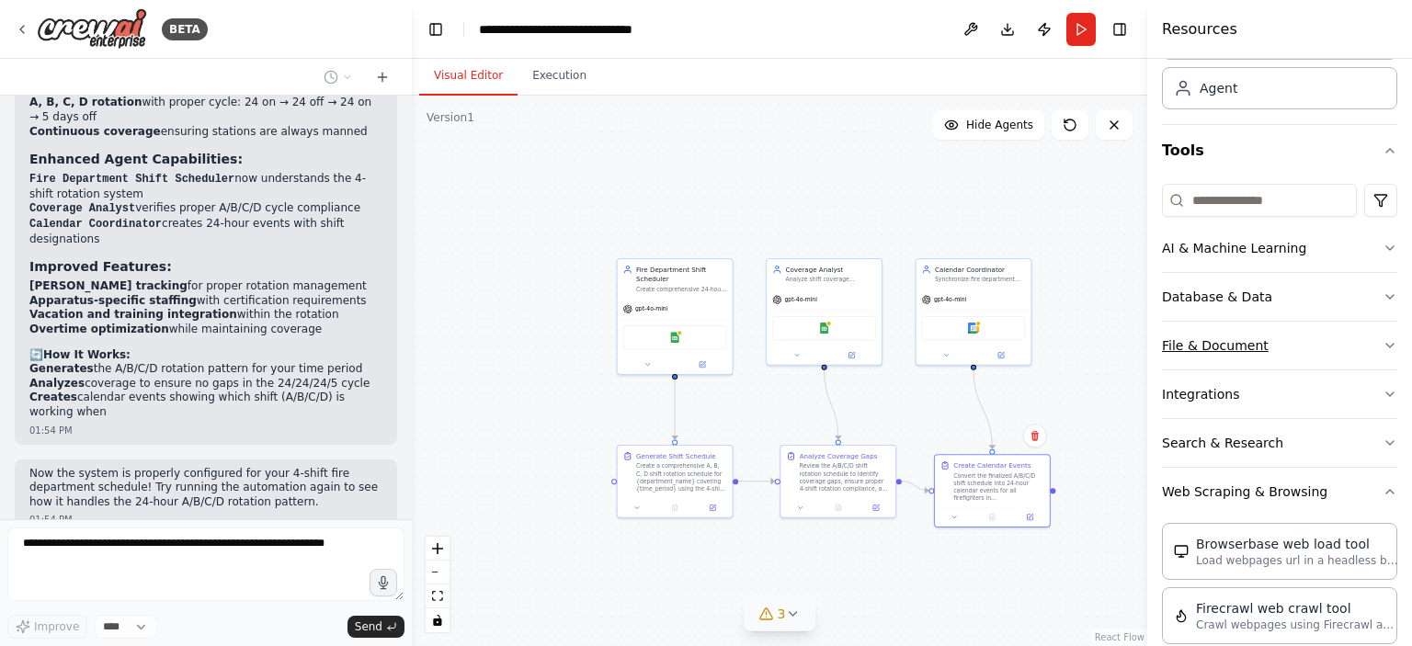
scroll to position [0, 0]
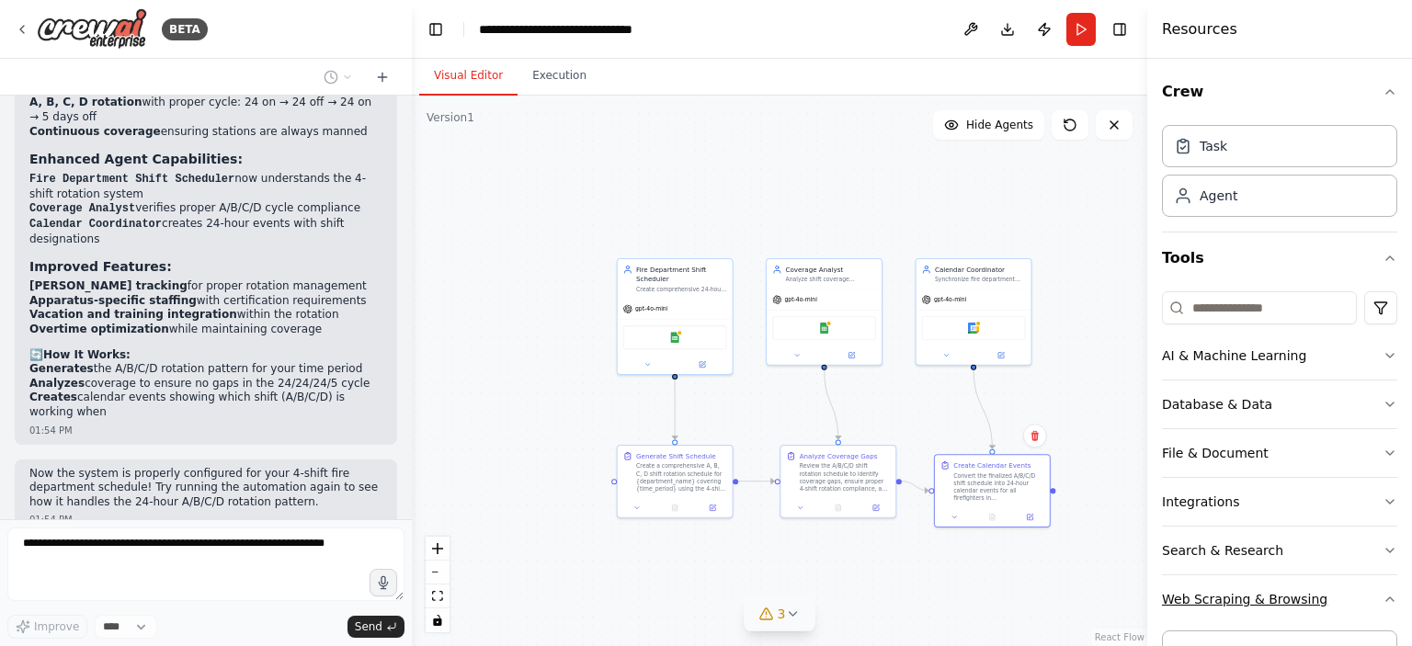
click at [1383, 594] on icon "button" at bounding box center [1390, 599] width 15 height 15
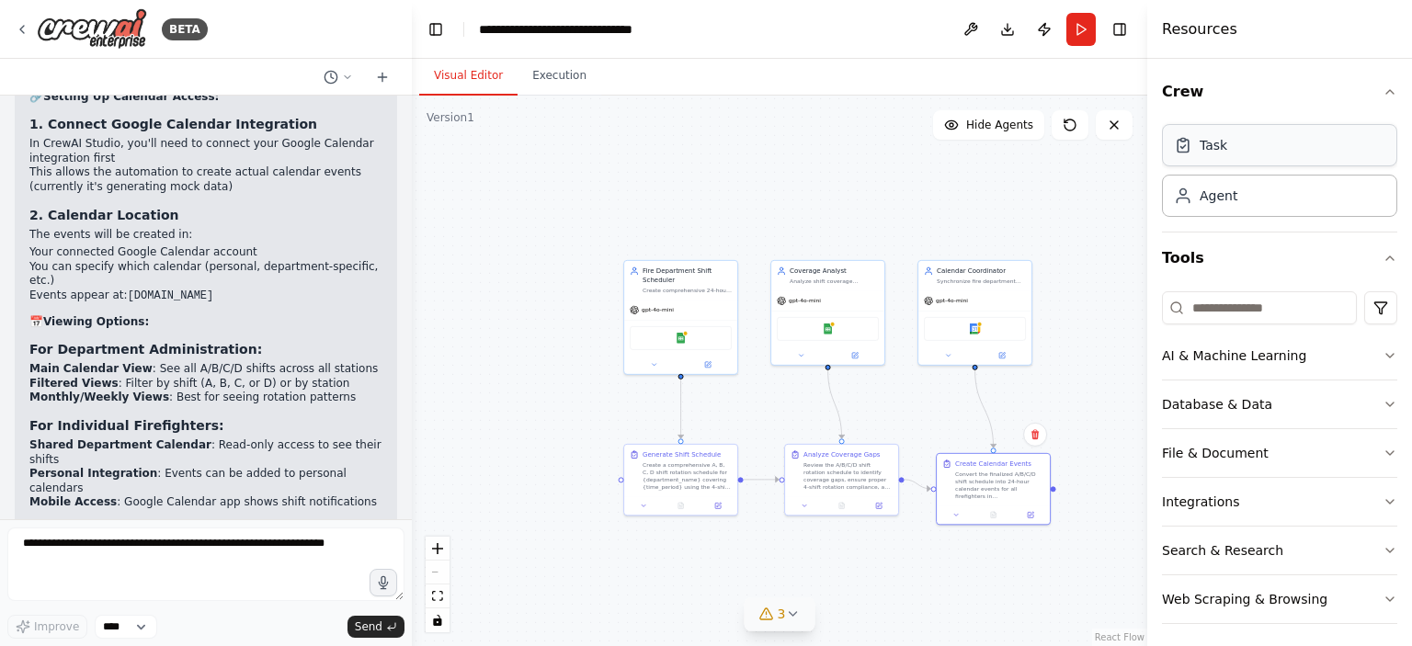
click at [1219, 150] on div "Task" at bounding box center [1214, 145] width 28 height 18
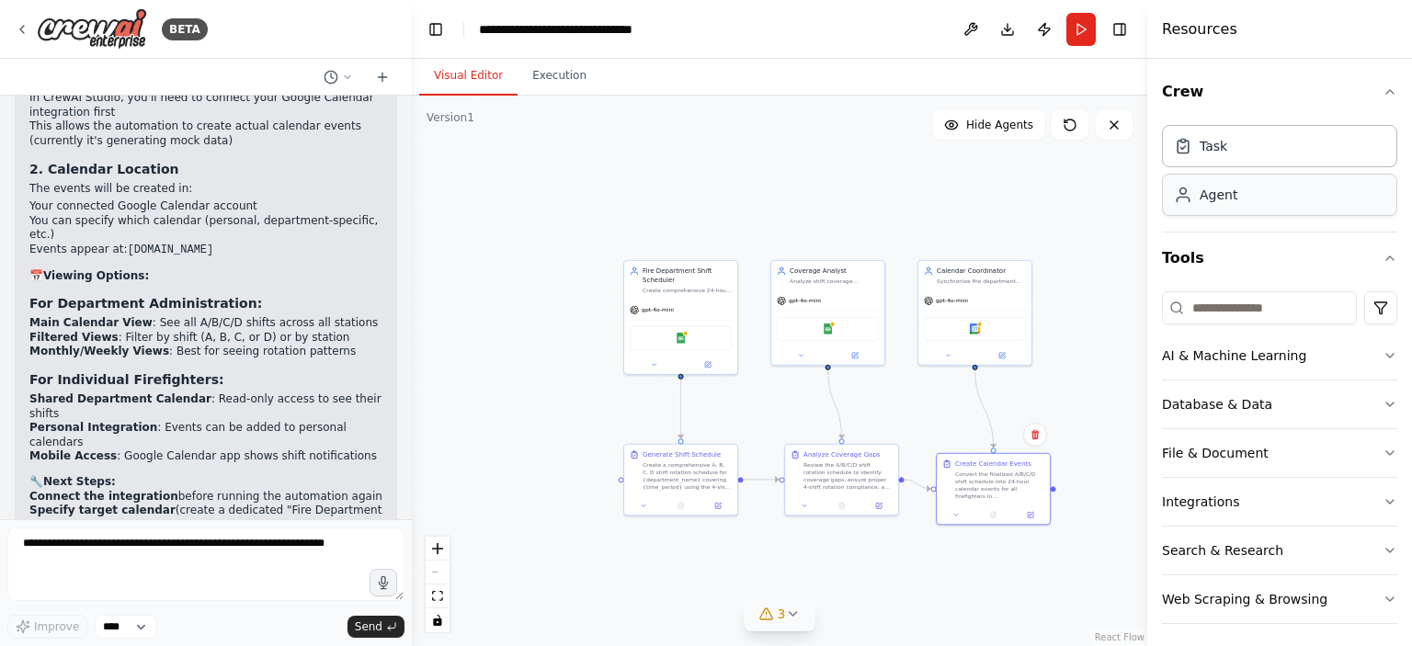
scroll to position [4429, 0]
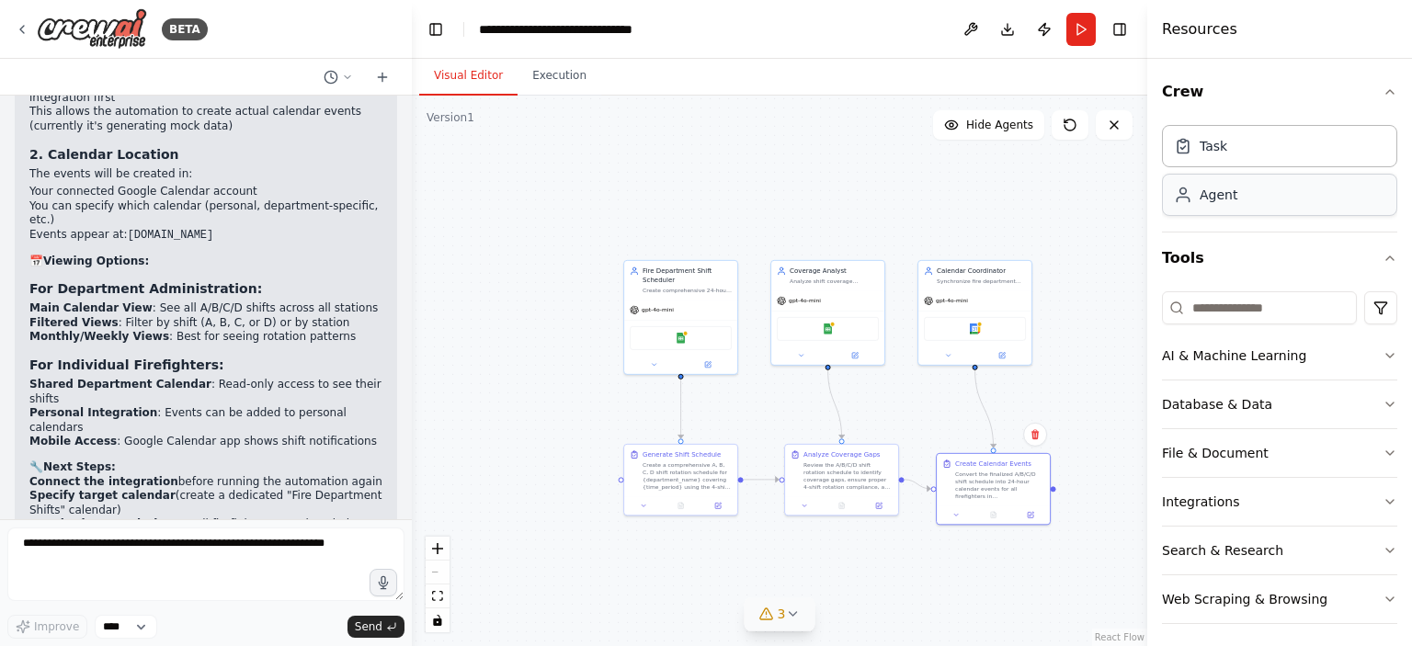
click at [1227, 204] on div "Agent" at bounding box center [1279, 195] width 235 height 42
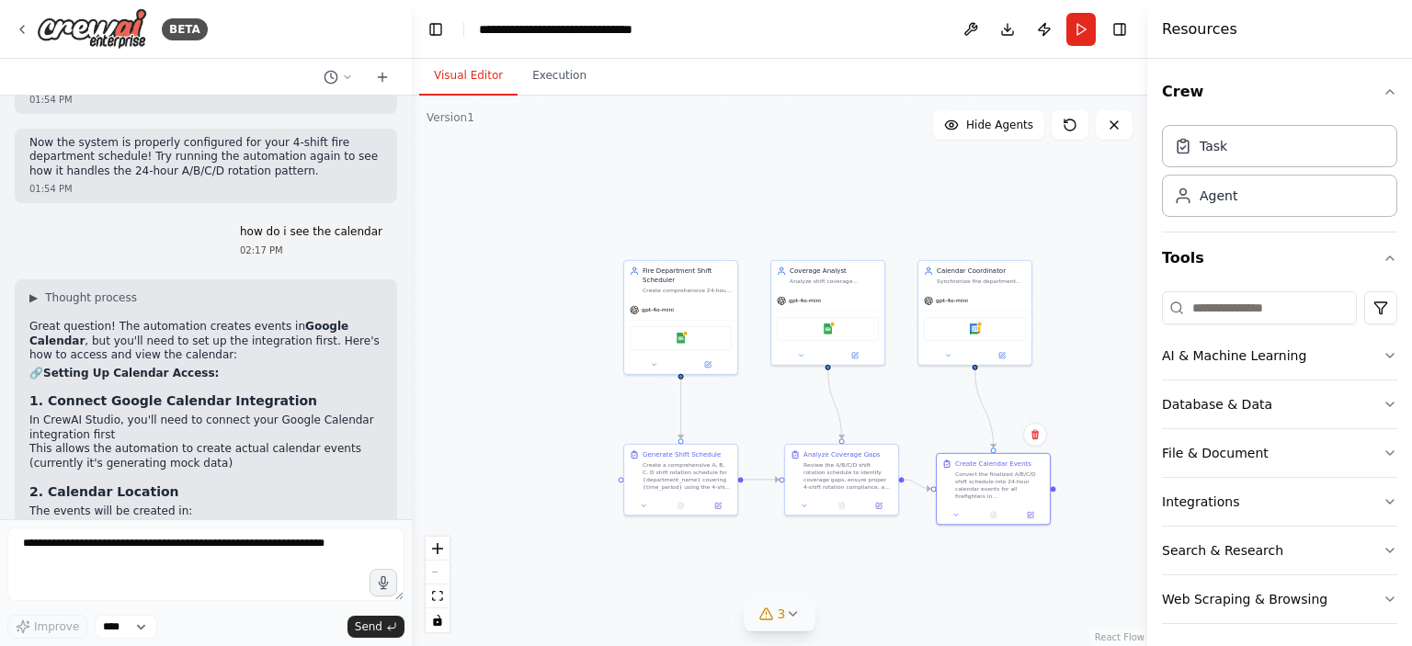
scroll to position [4092, 0]
click at [37, 291] on span "▶" at bounding box center [33, 298] width 8 height 15
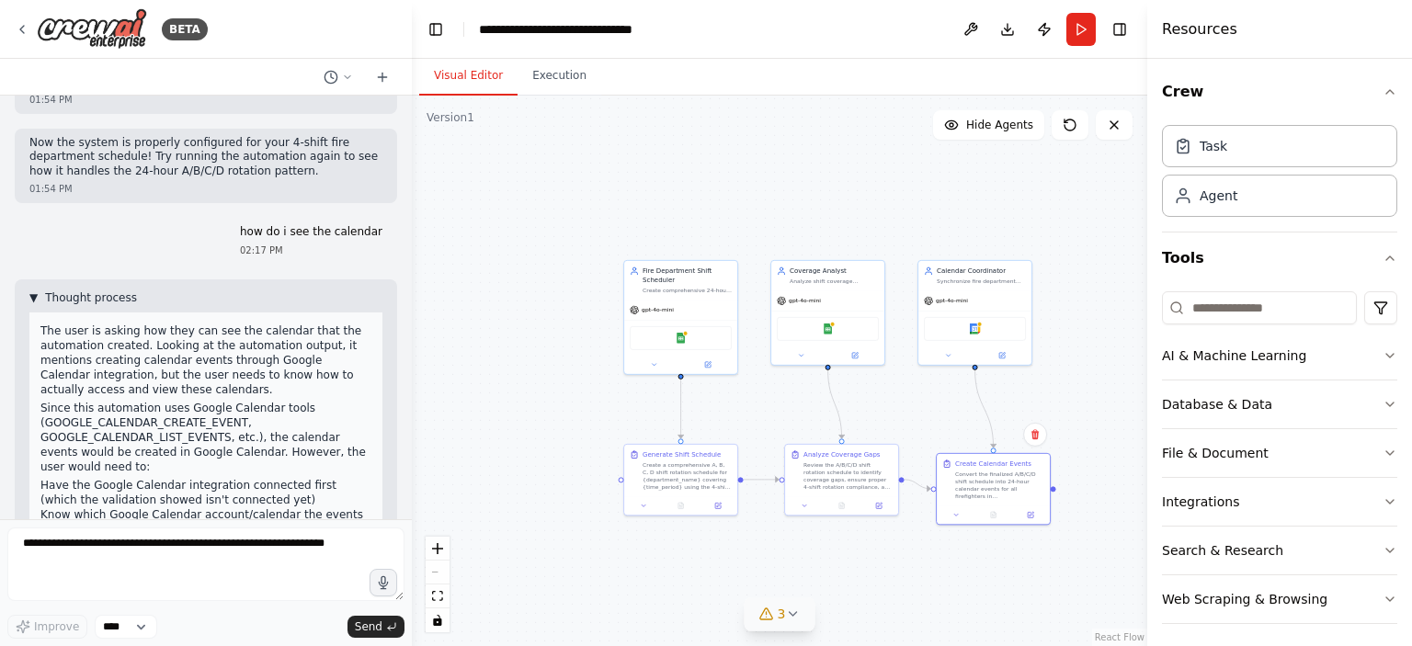
click at [37, 291] on span "▼" at bounding box center [33, 298] width 8 height 15
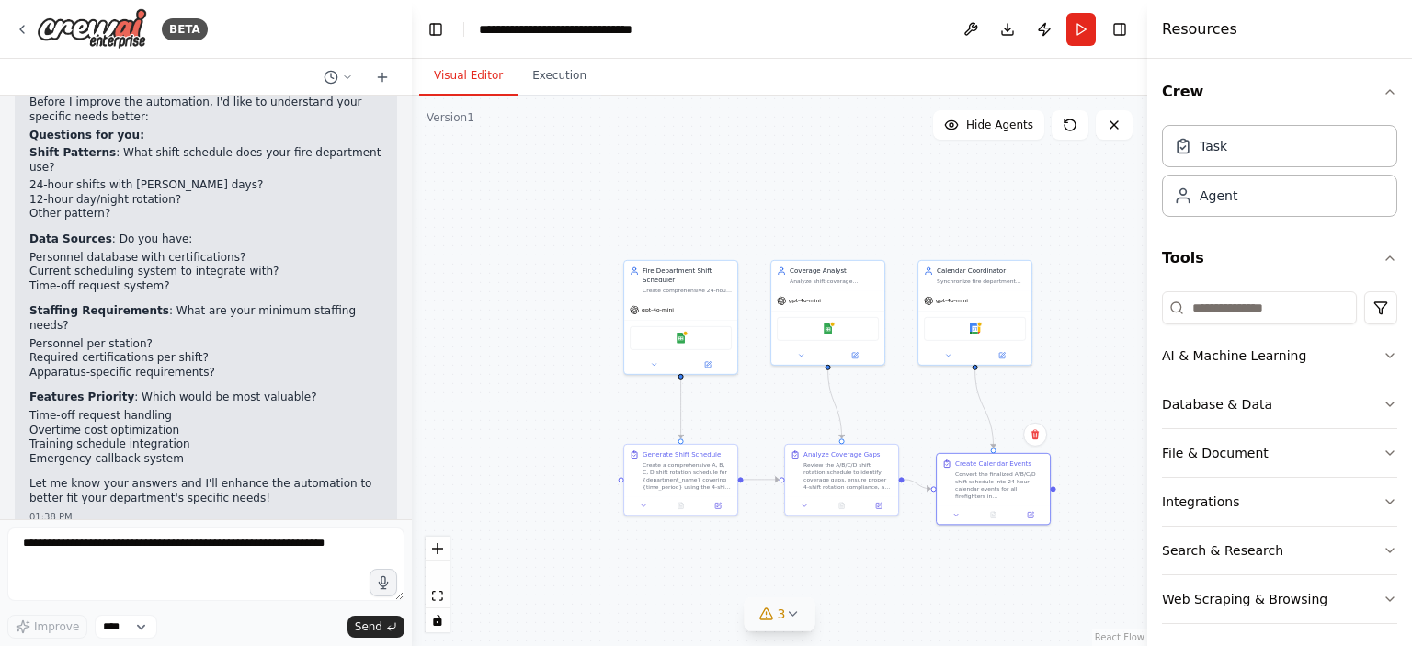
scroll to position [2266, 0]
